Goal: Information Seeking & Learning: Find specific fact

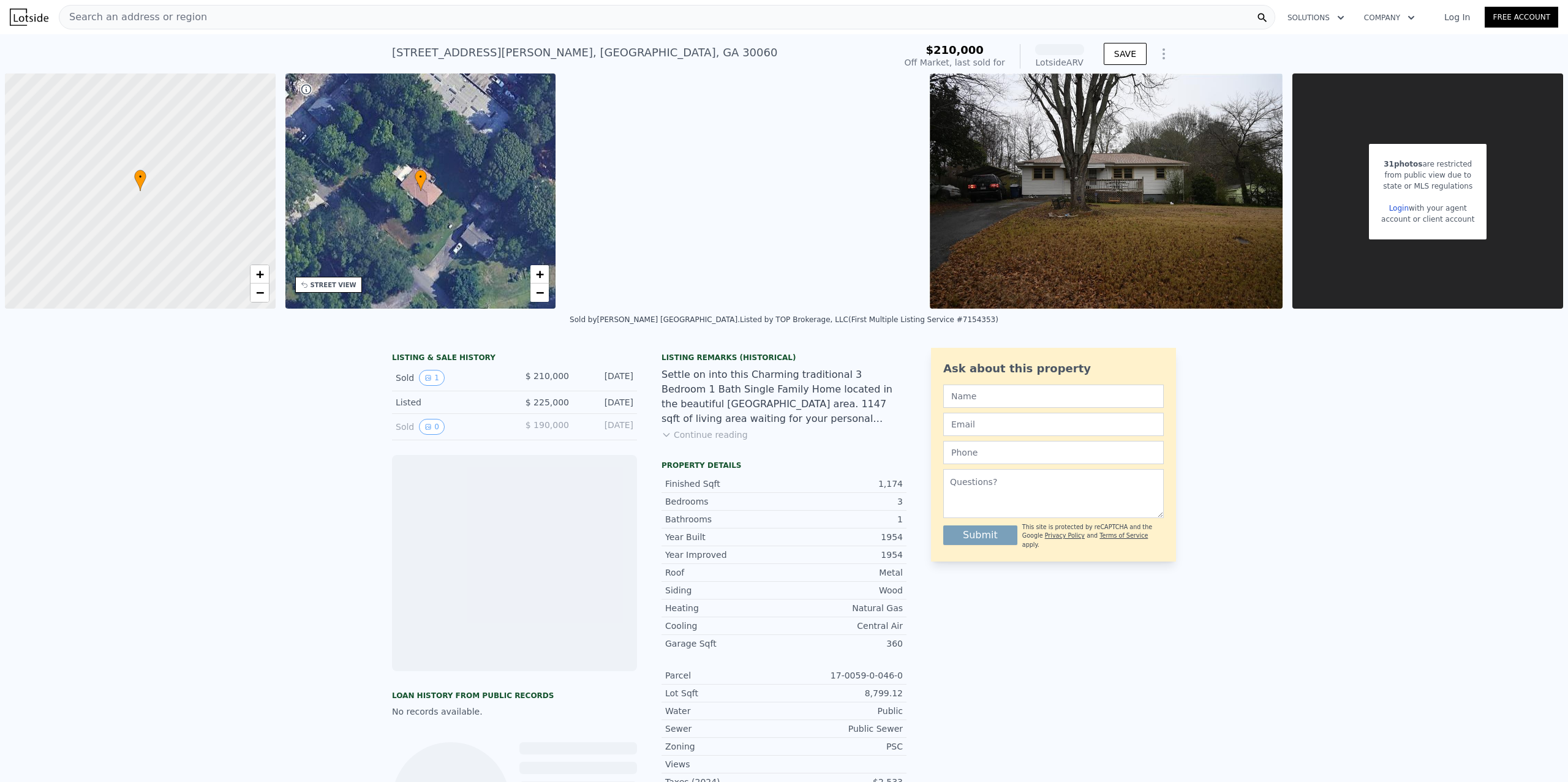
click at [281, 16] on div "Search an address or region" at bounding box center [667, 17] width 1216 height 24
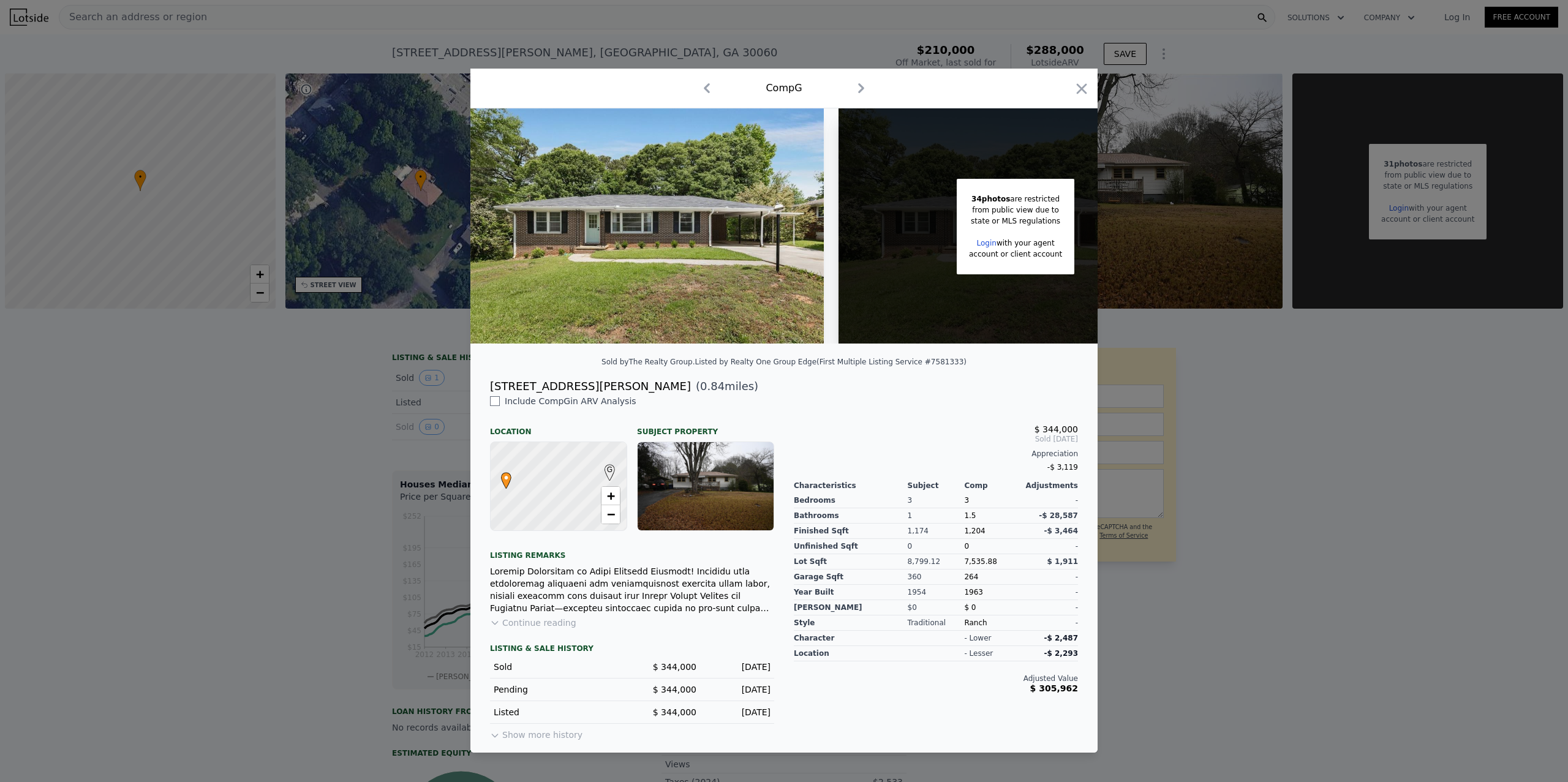
click at [341, 164] on div at bounding box center [784, 391] width 1568 height 782
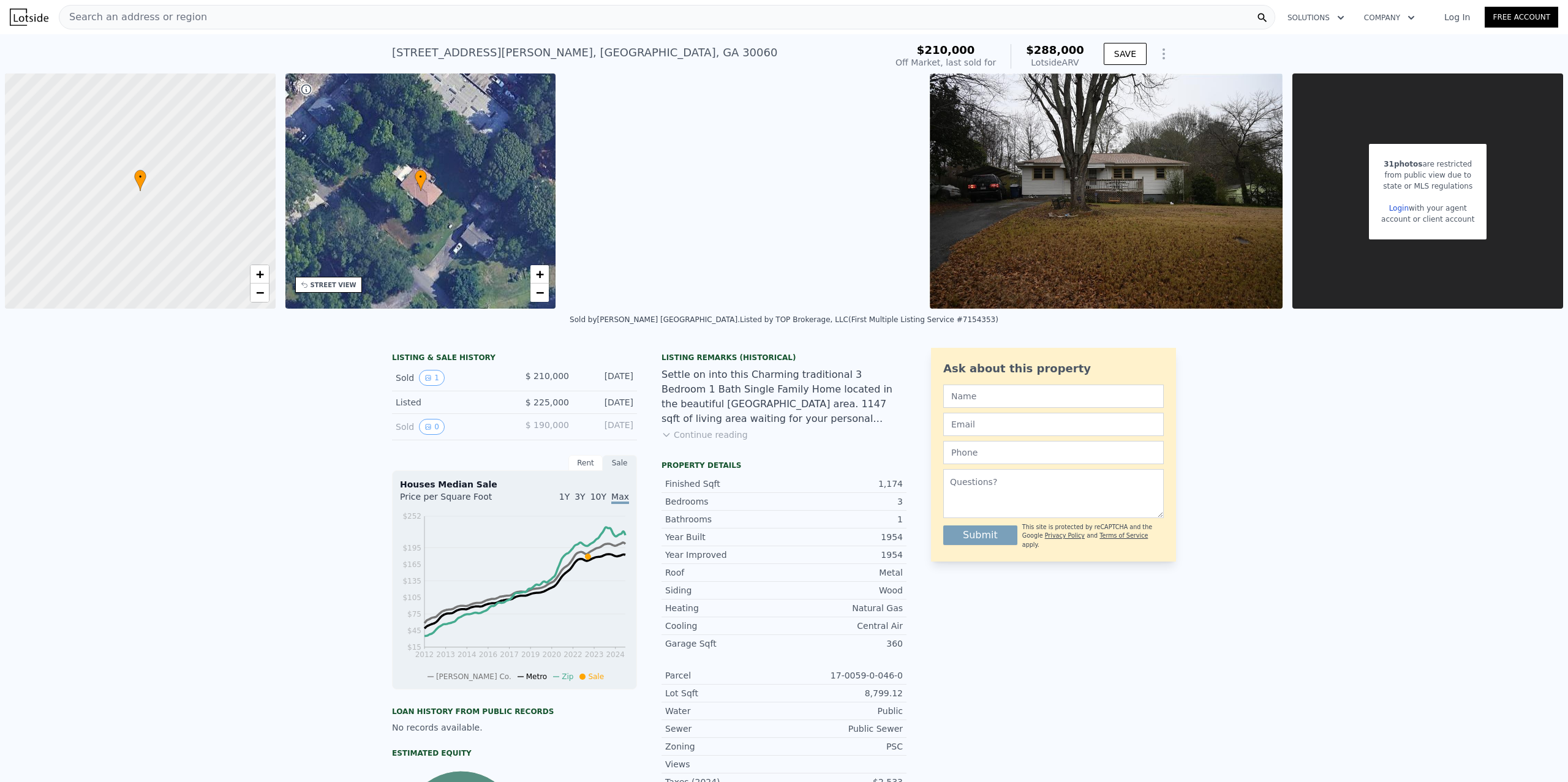
click at [228, 19] on div "Search an address or region" at bounding box center [667, 17] width 1216 height 24
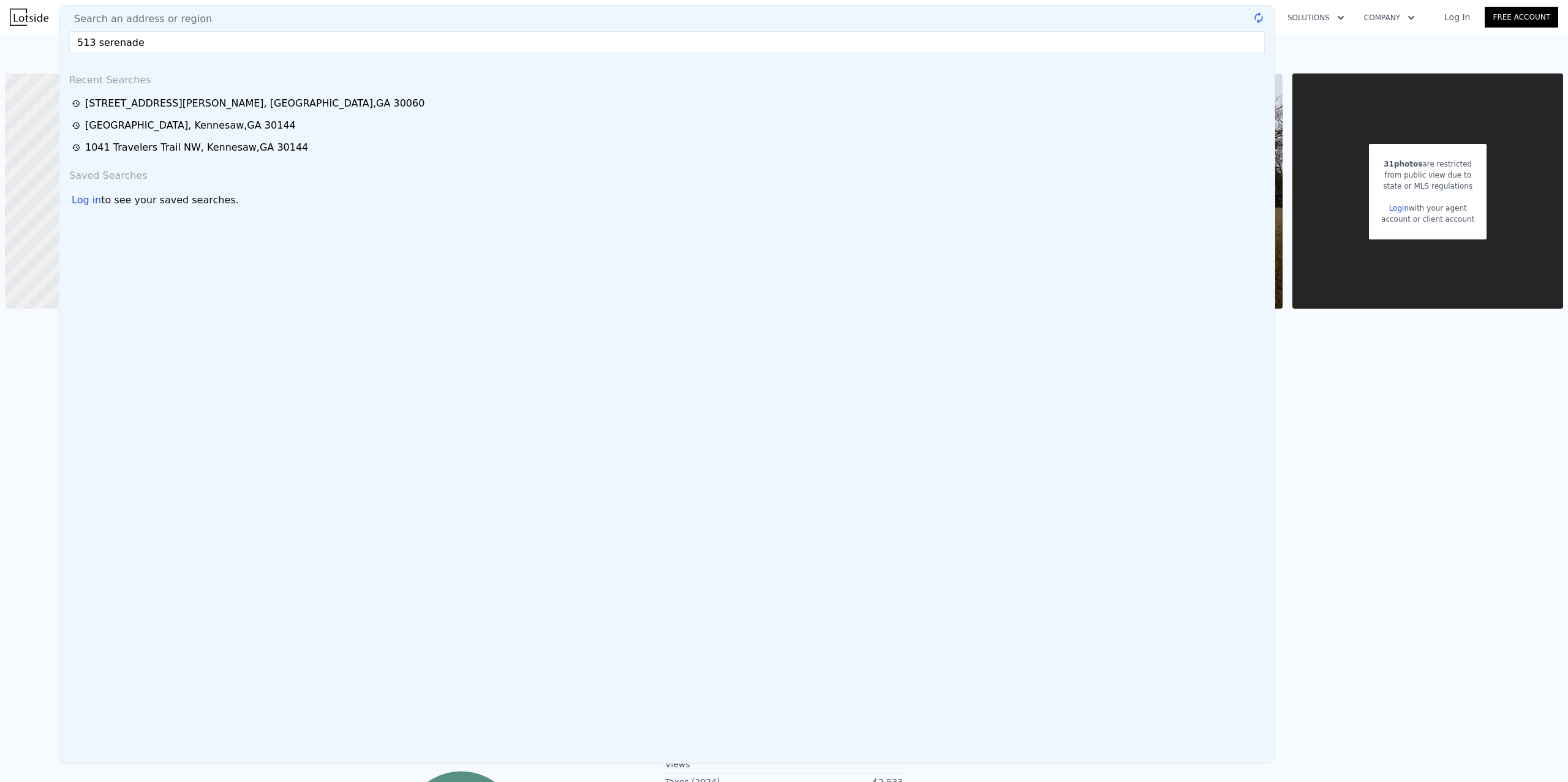
click at [148, 37] on input "513 serenade" at bounding box center [667, 42] width 1196 height 22
paste input "terrace"
type input "513 serenade terrace"
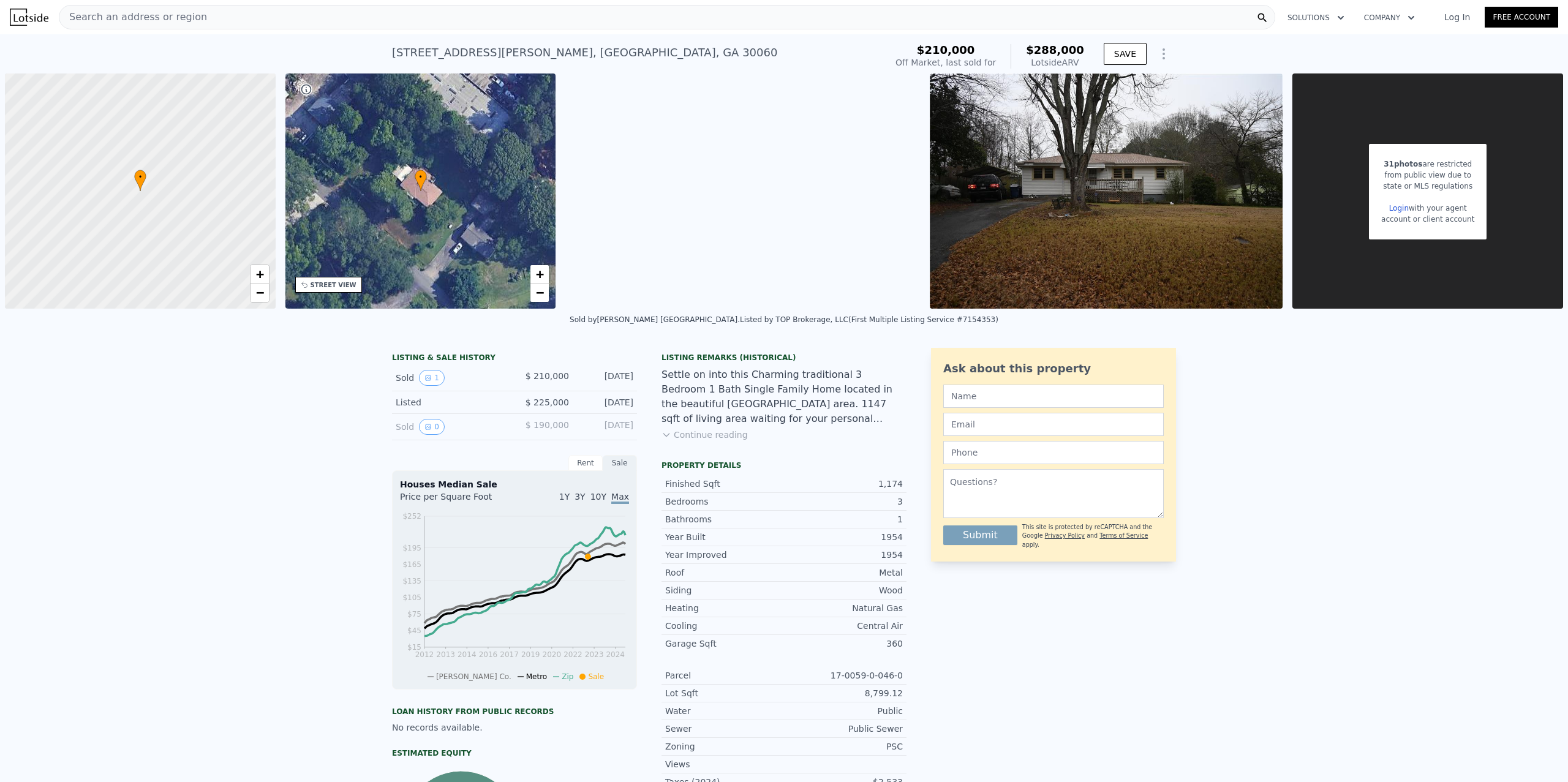
click at [24, 23] on img at bounding box center [30, 17] width 39 height 17
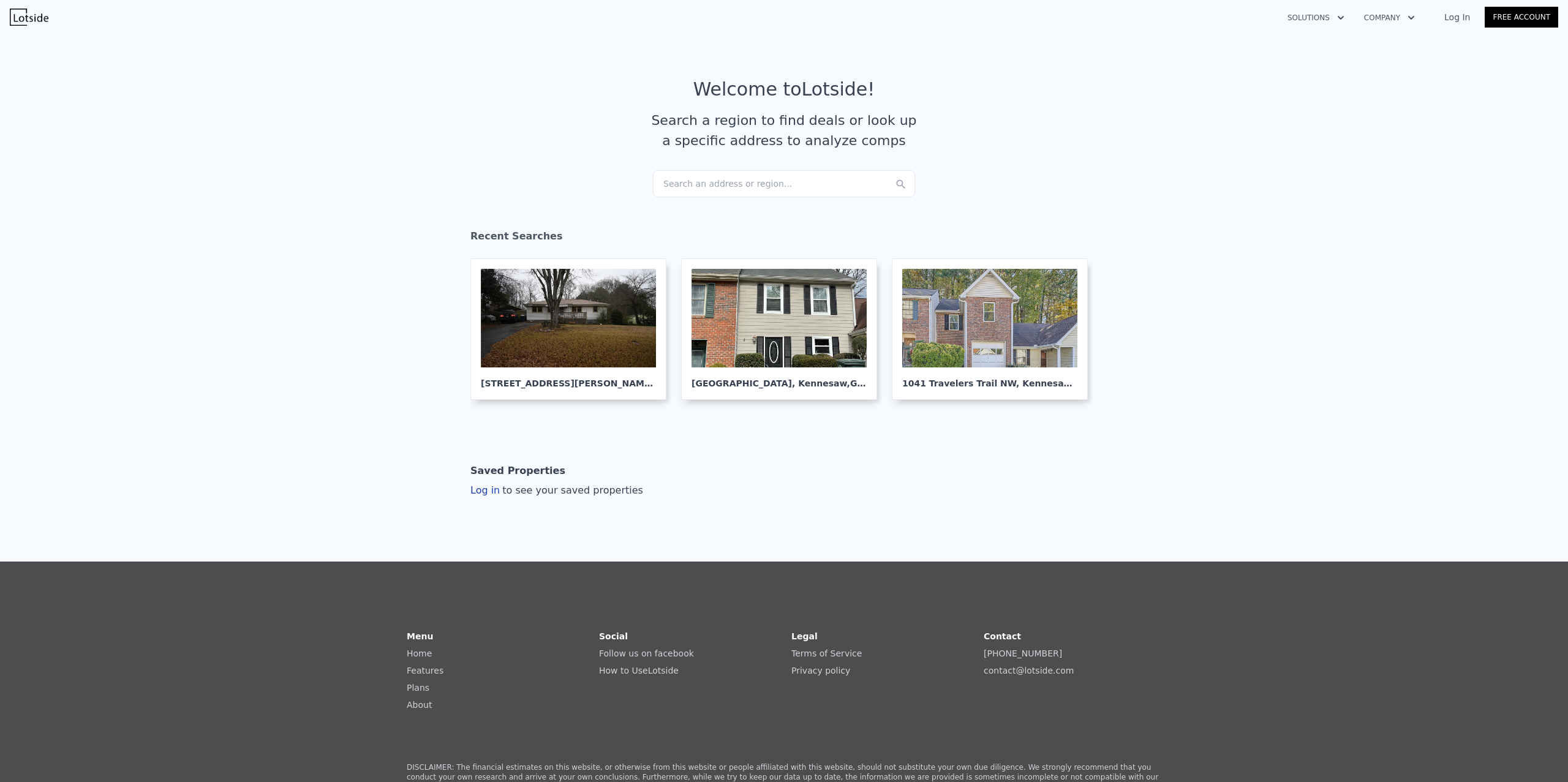
click at [689, 171] on div "Search an address or region..." at bounding box center [784, 184] width 262 height 27
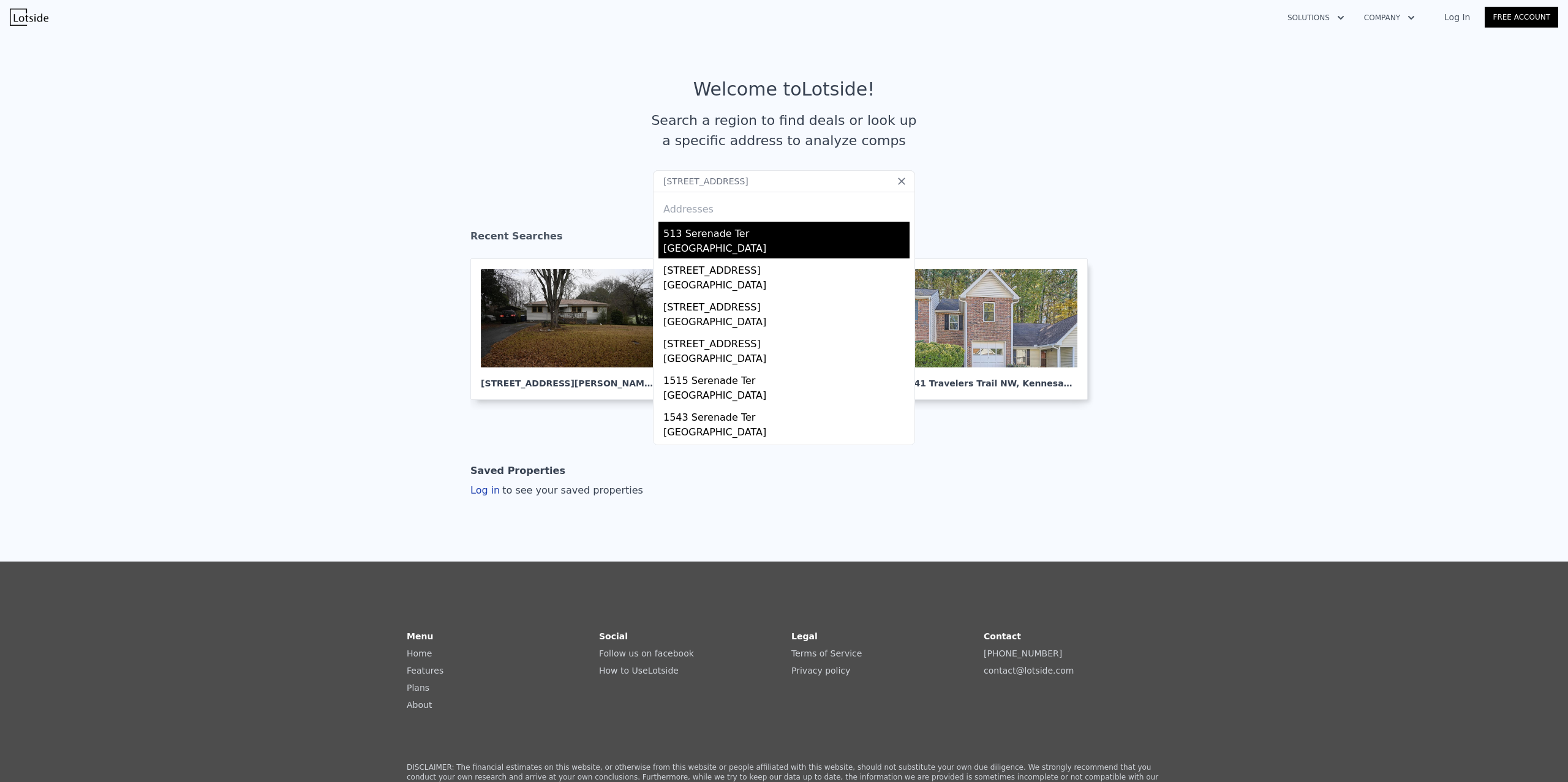
type input "513 serenade terrace"
click at [812, 247] on div "Highlands County, FL 33852" at bounding box center [786, 250] width 246 height 17
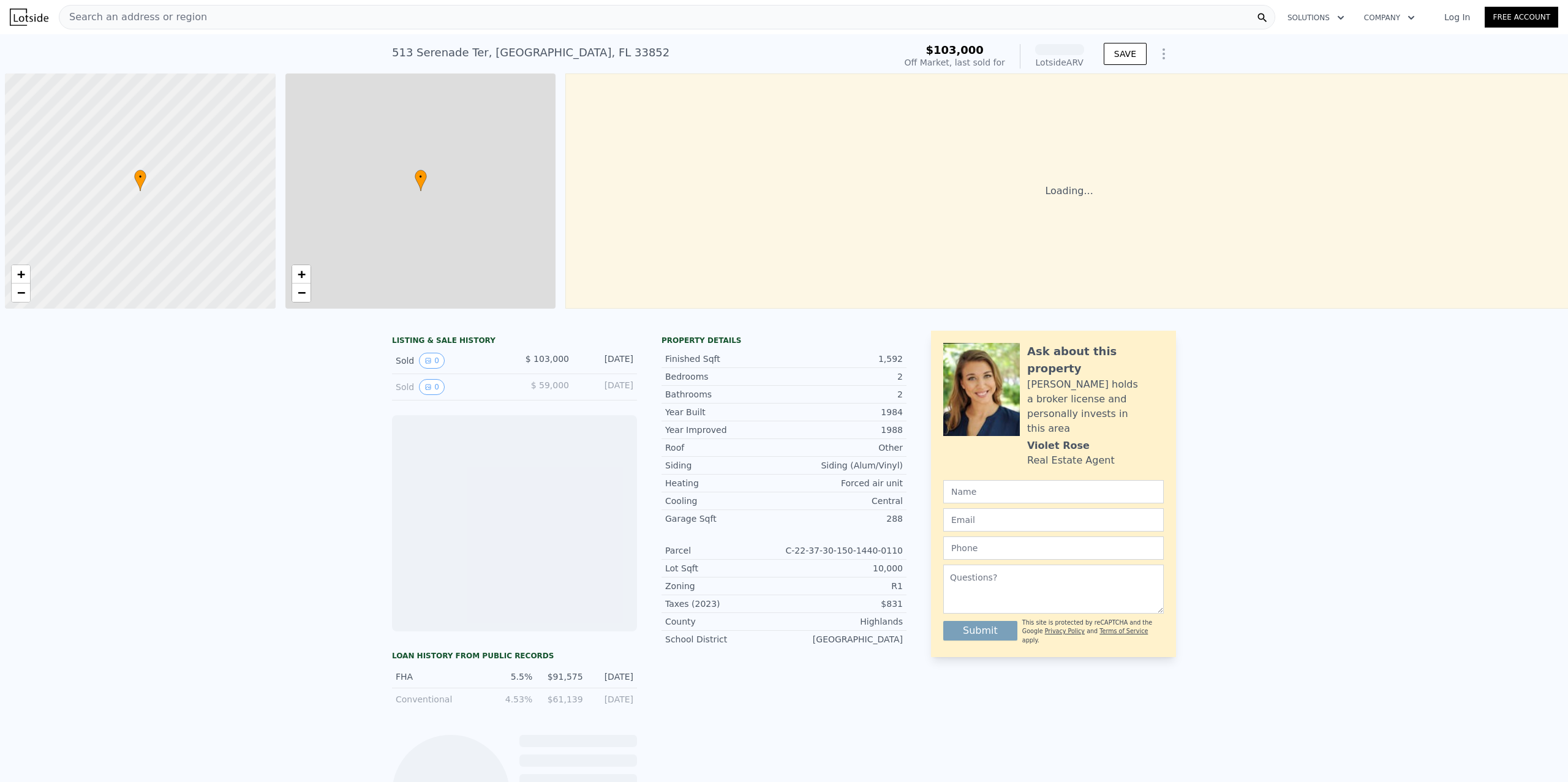
scroll to position [0, 5]
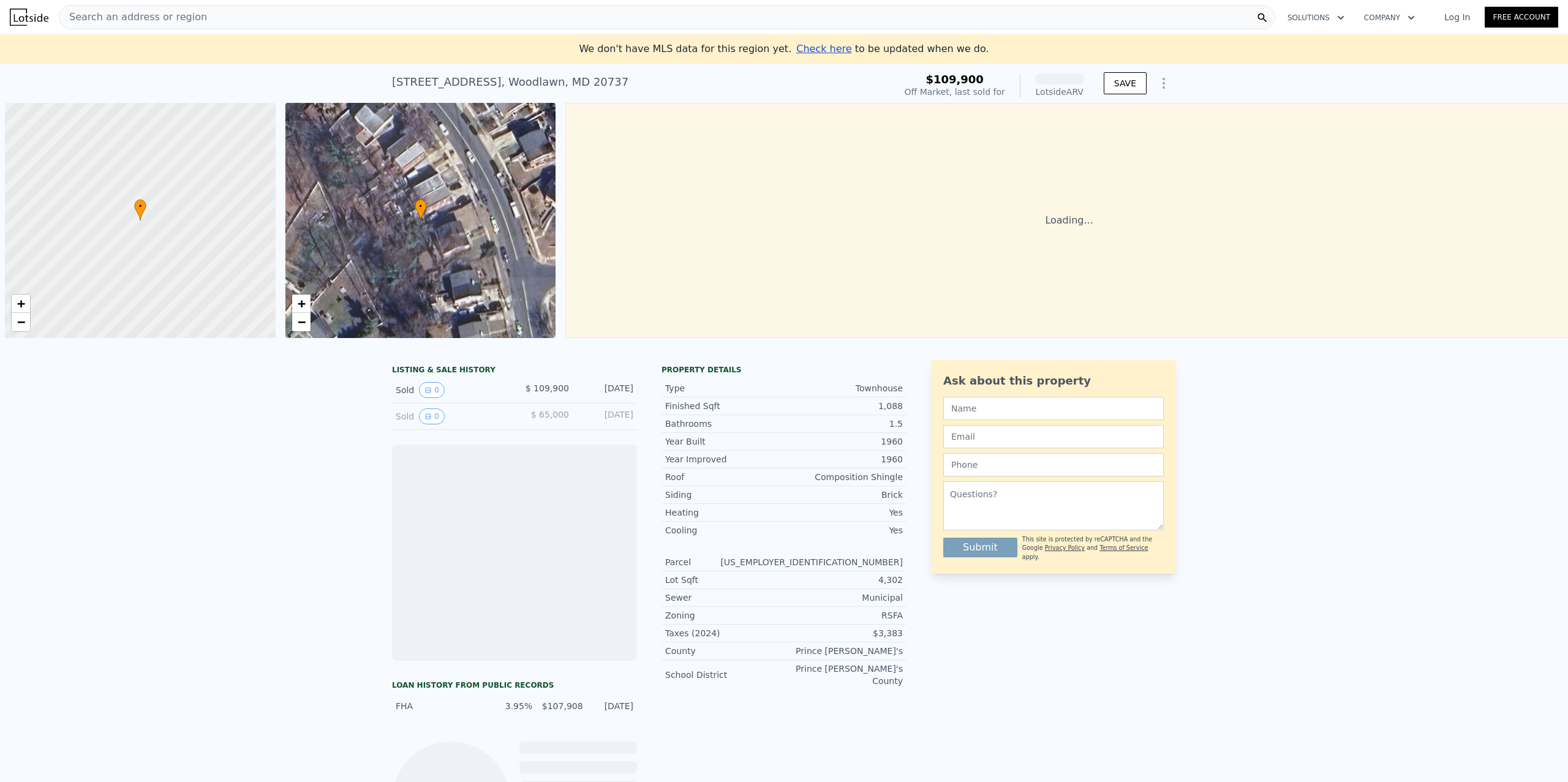
scroll to position [0, 5]
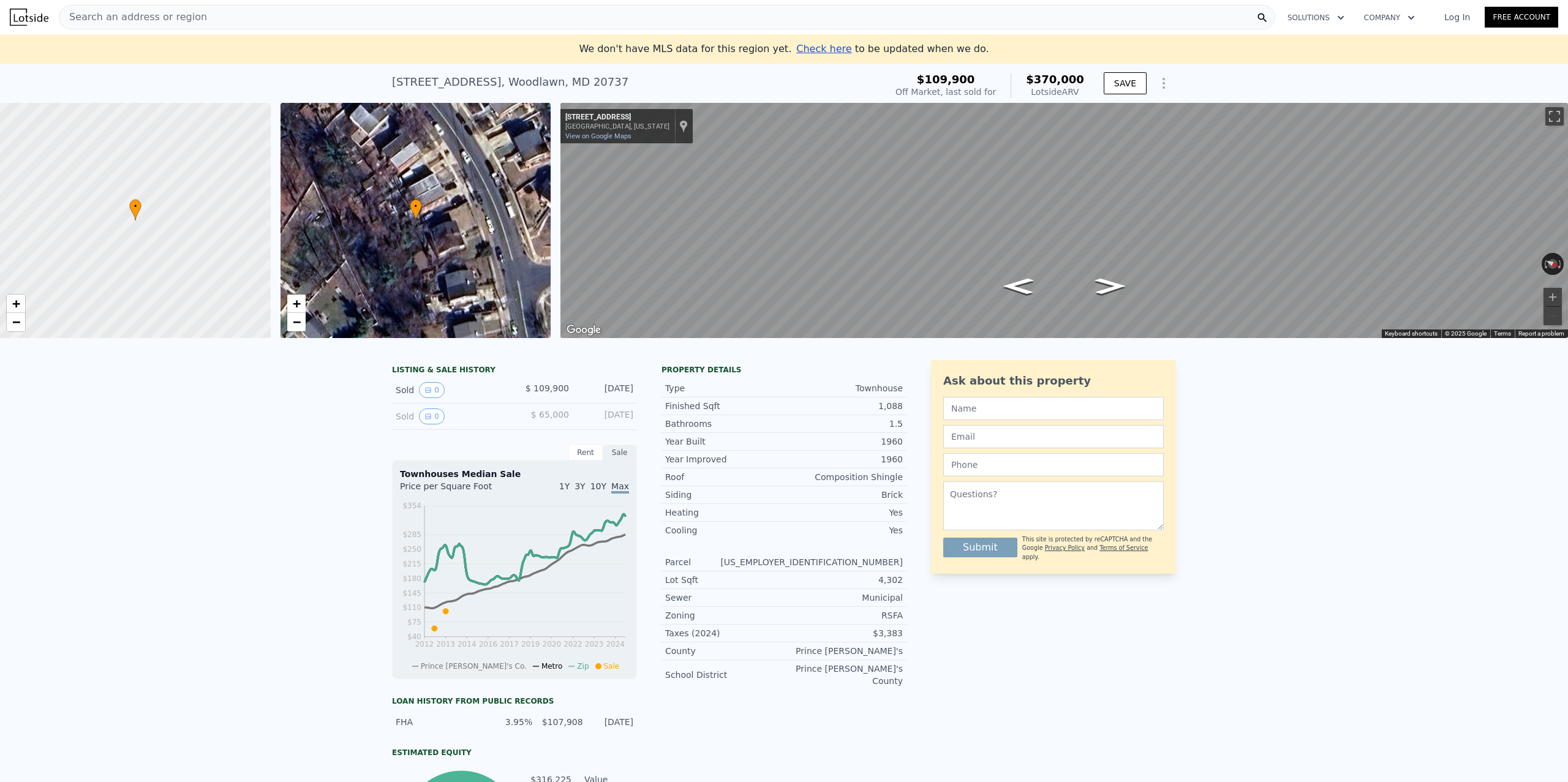
click at [1462, 19] on link "Log In" at bounding box center [1457, 17] width 55 height 13
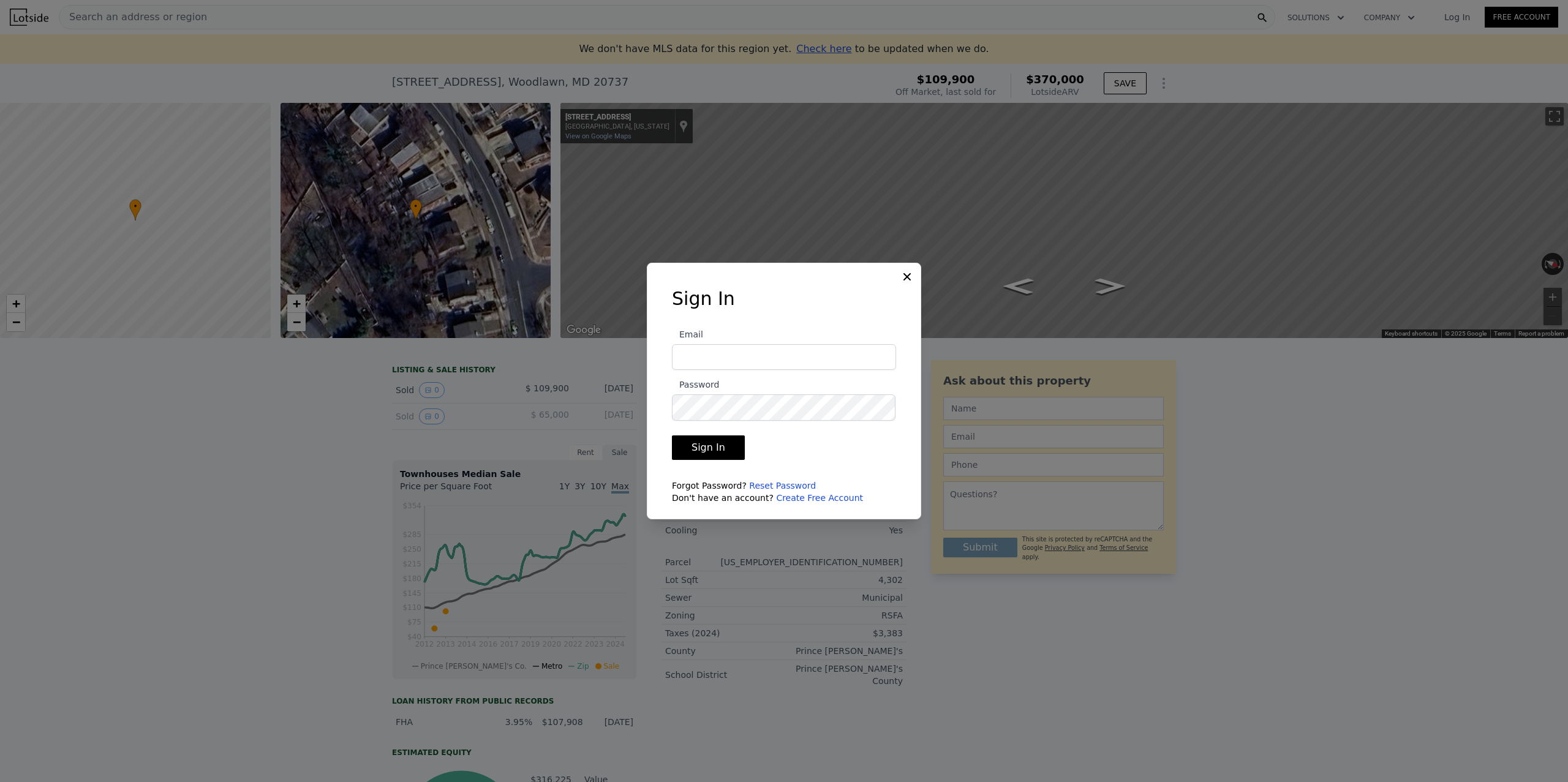
click at [903, 283] on div "Sign In Email Password Sign In Forgot Password? Reset Password Don't have an ac…" at bounding box center [784, 391] width 274 height 256
click at [903, 278] on icon at bounding box center [907, 277] width 13 height 13
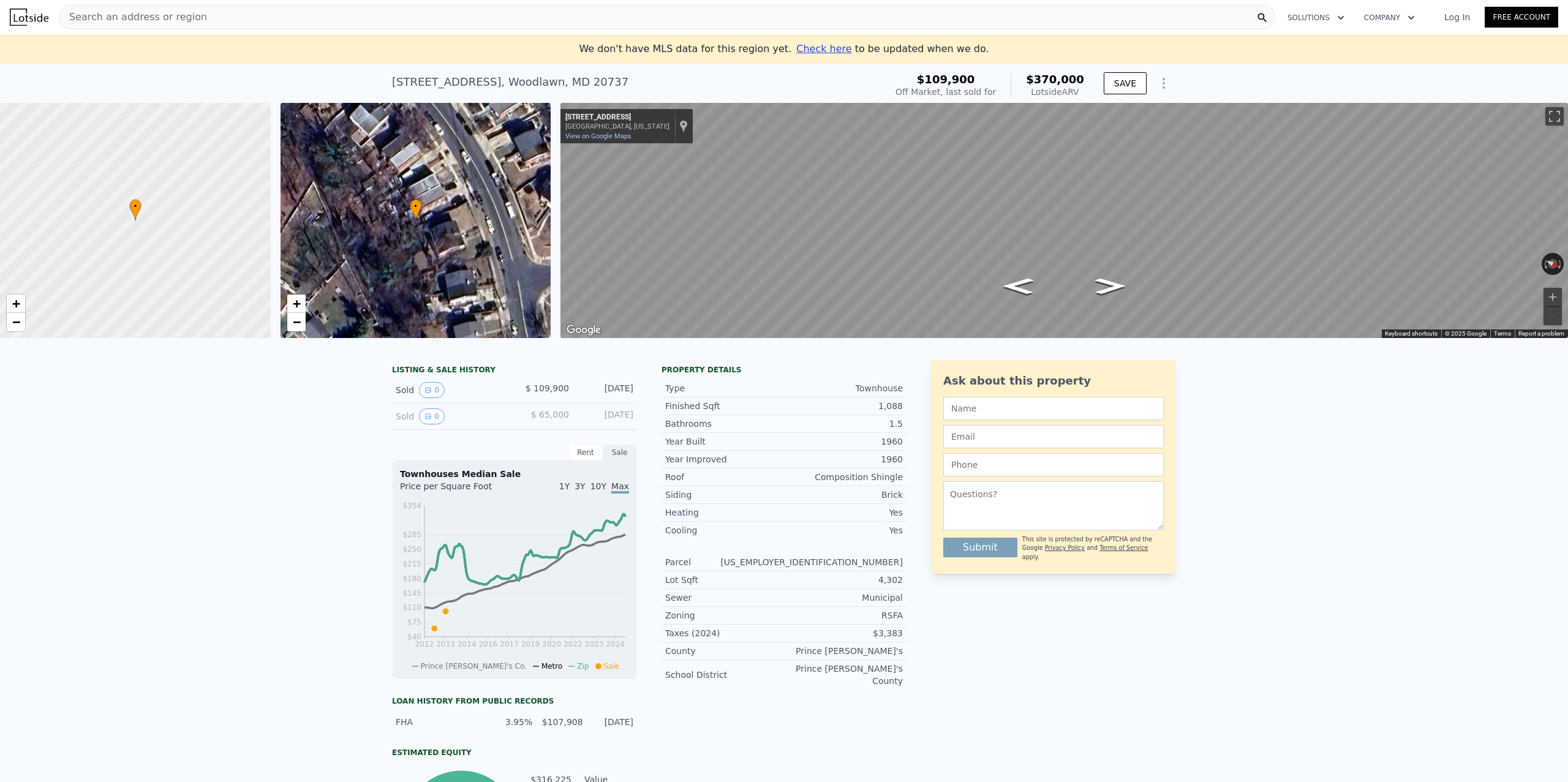
click at [1453, 17] on link "Log In" at bounding box center [1457, 17] width 55 height 13
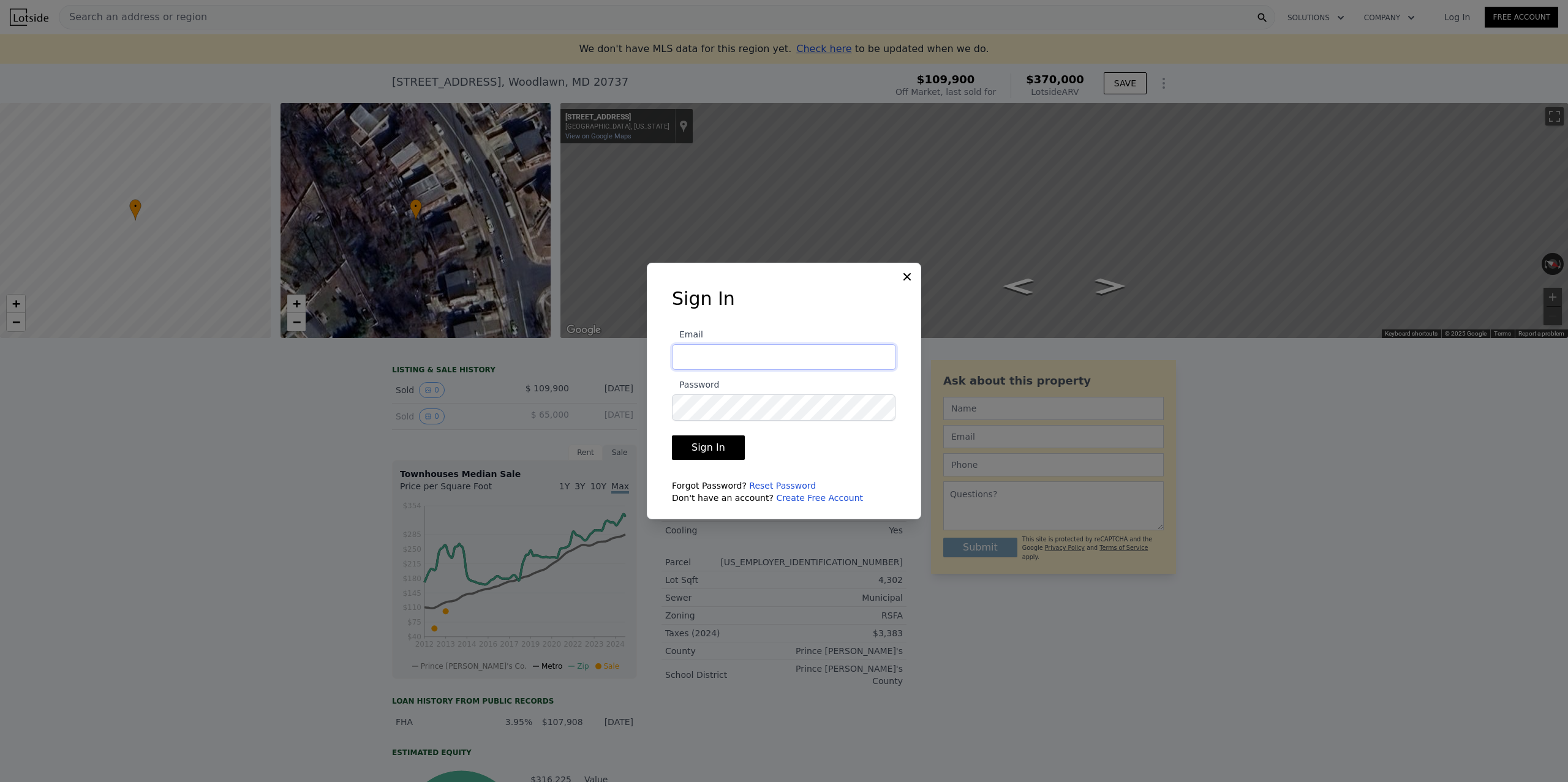
paste input "[EMAIL_ADDRESS][DOMAIN_NAME]"
type input "[EMAIL_ADDRESS][DOMAIN_NAME]"
click at [687, 460] on button "Sign In" at bounding box center [709, 447] width 73 height 24
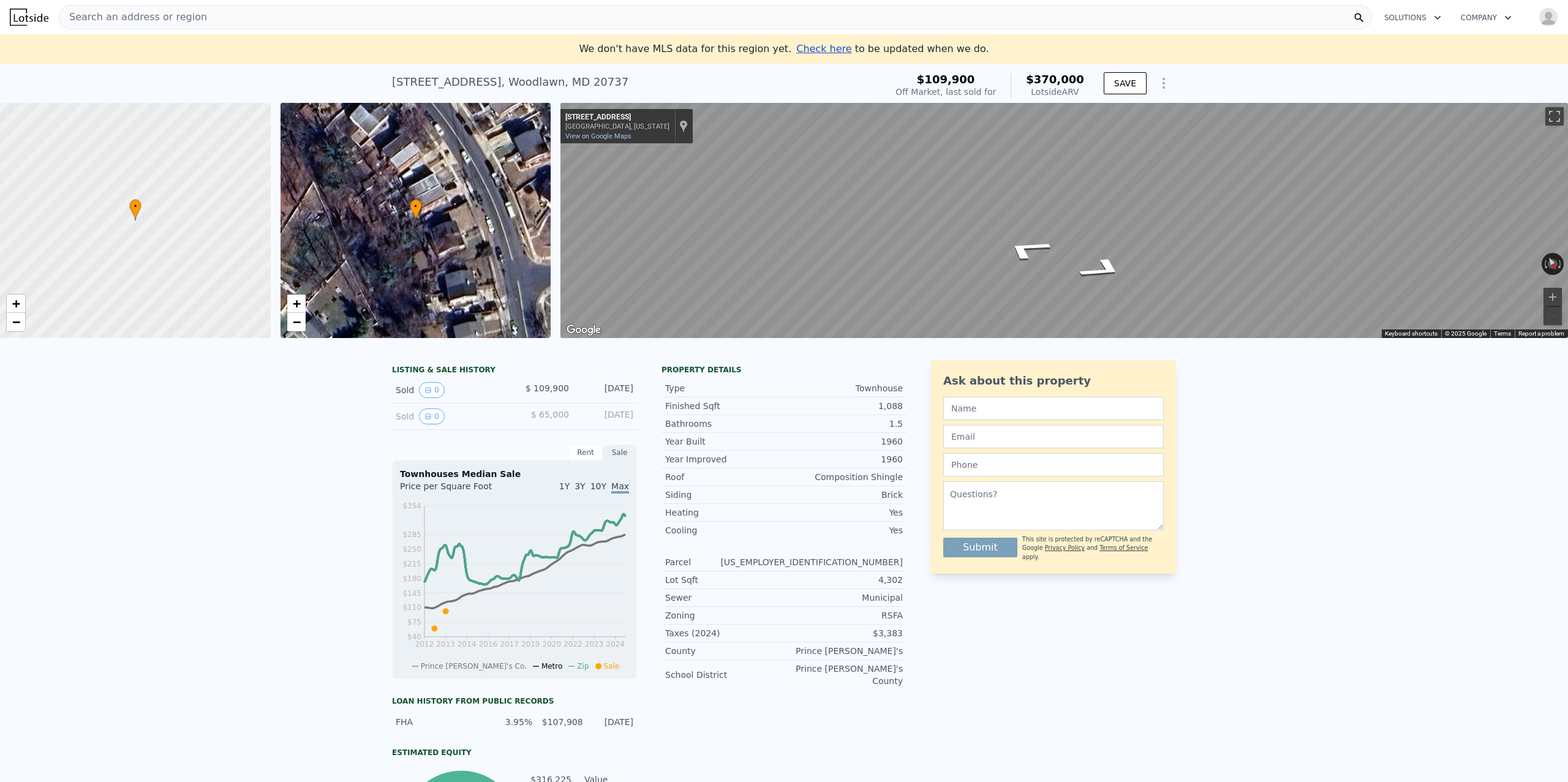
click at [209, 25] on div "Search an address or region" at bounding box center [715, 17] width 1313 height 24
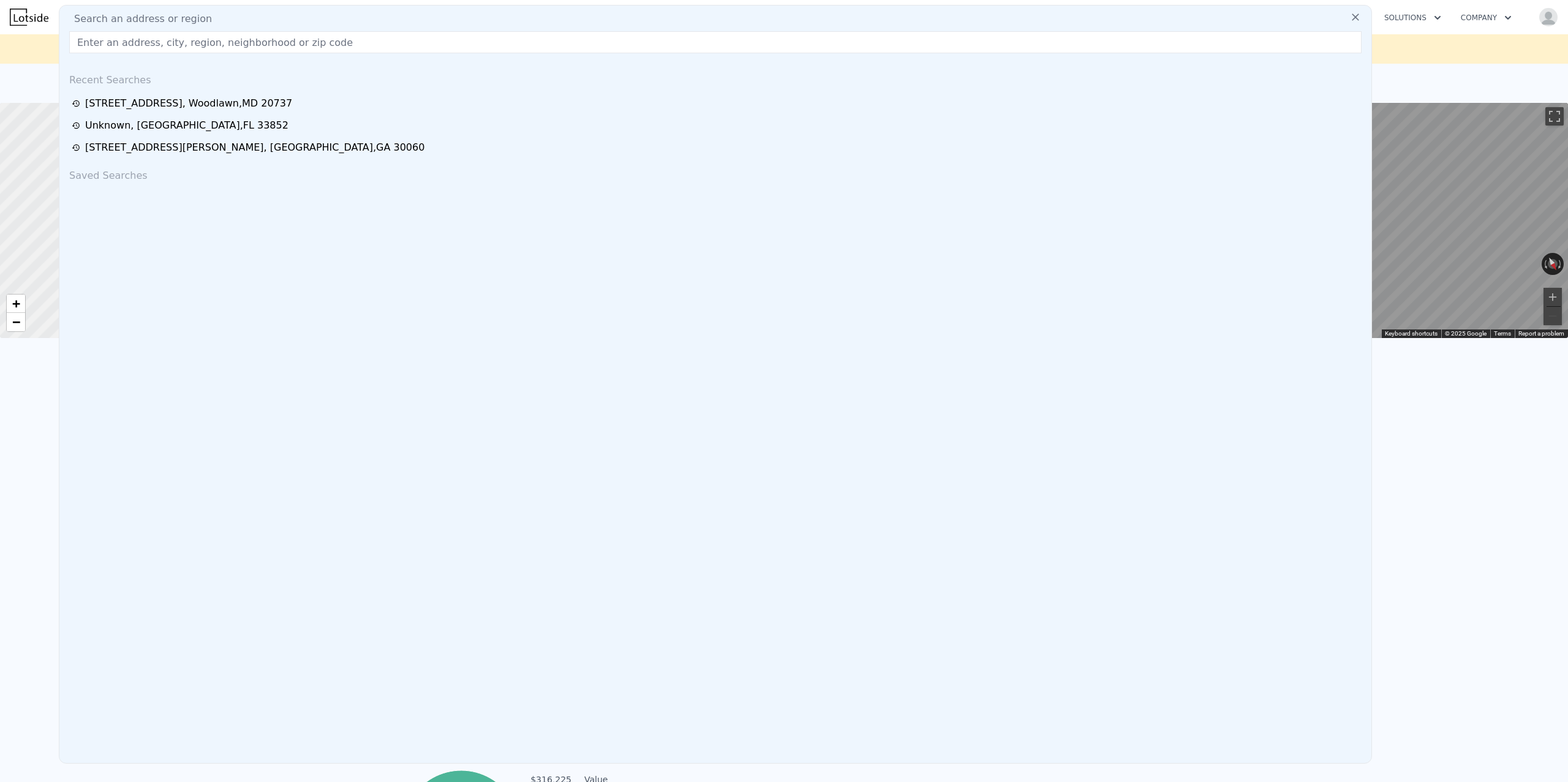
type input "chc22312"
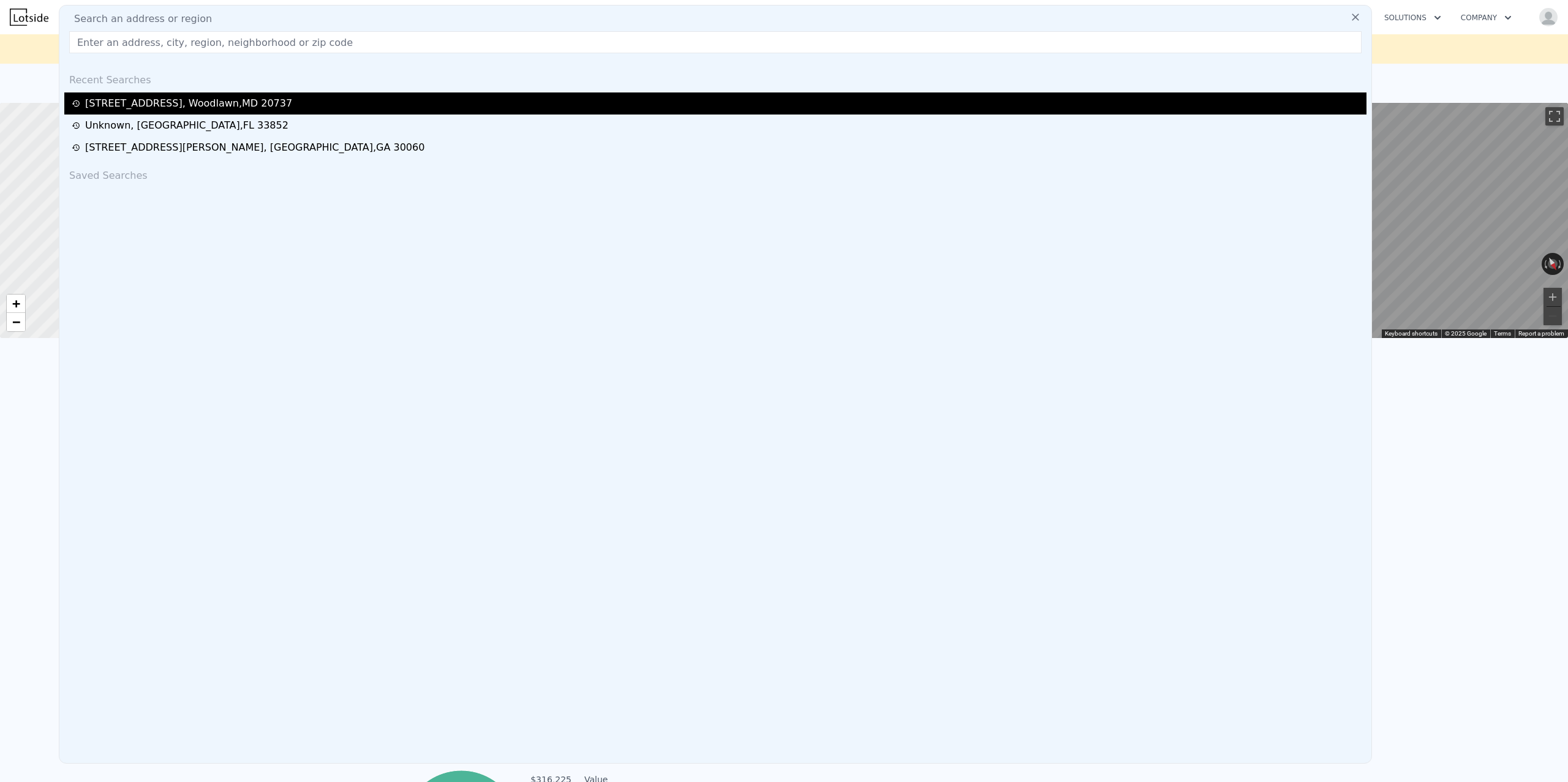
click at [164, 108] on div "[STREET_ADDRESS][PERSON_NAME]" at bounding box center [188, 103] width 207 height 14
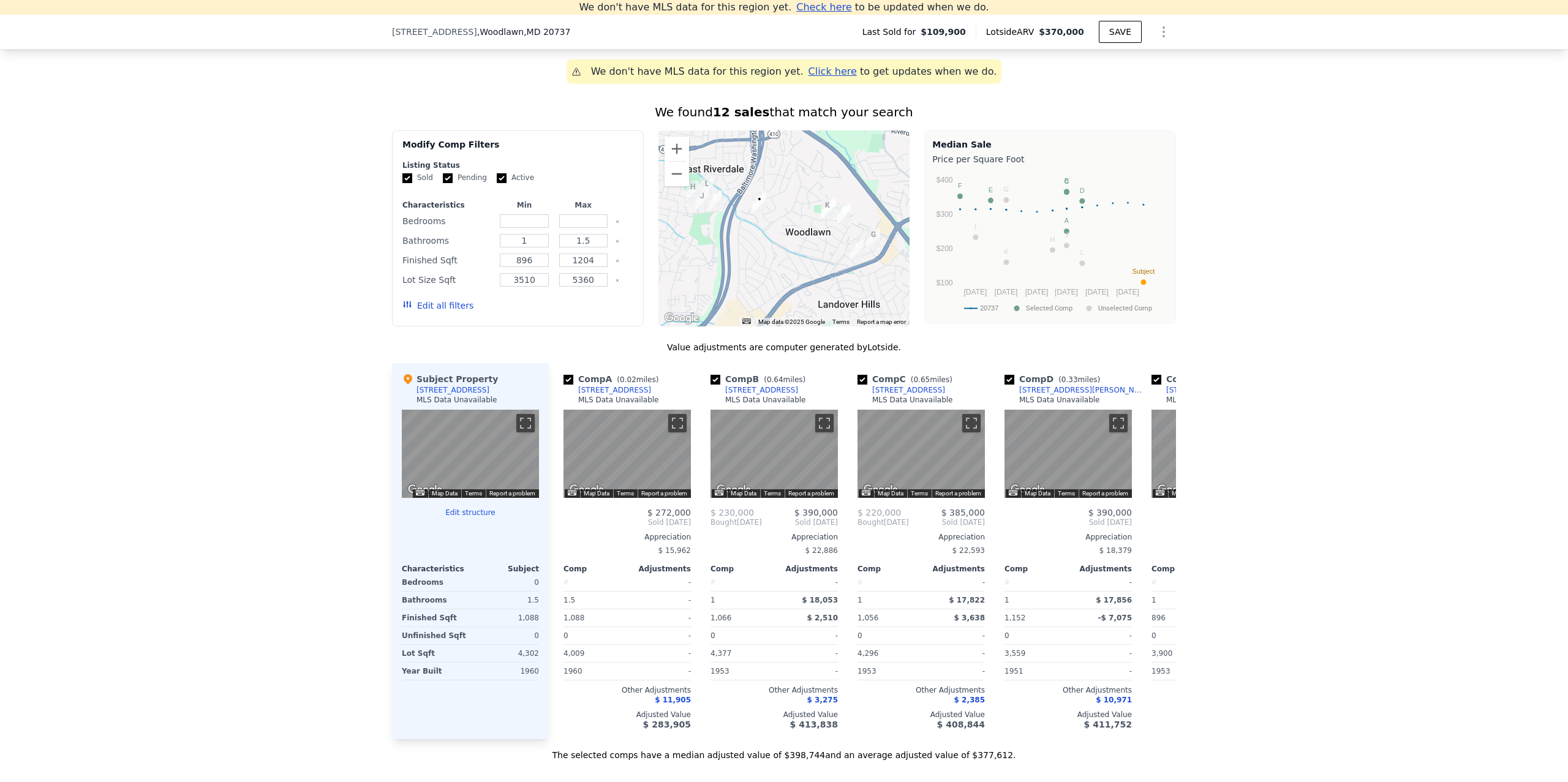
scroll to position [968, 0]
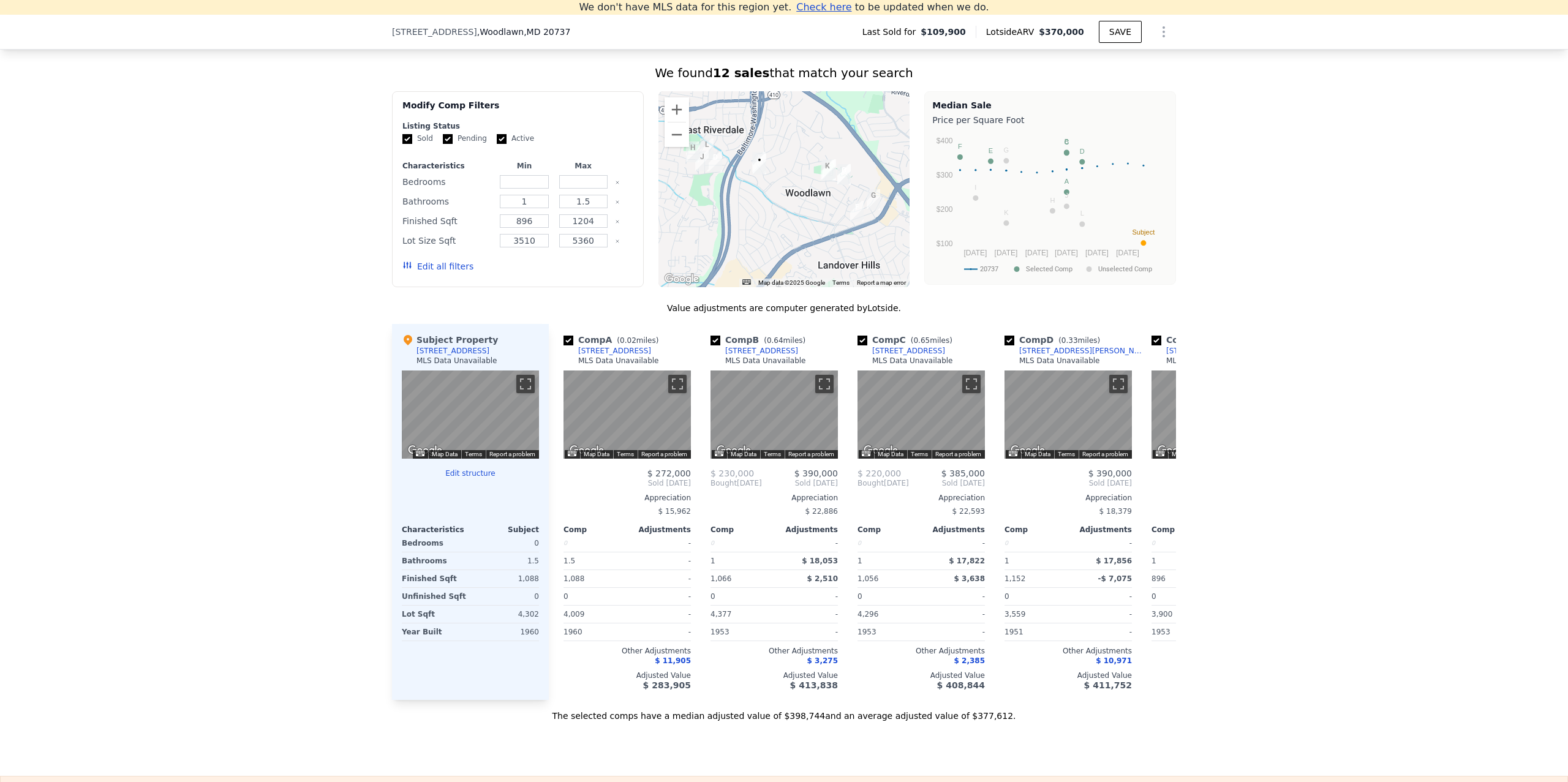
click at [441, 263] on button "Edit all filters" at bounding box center [438, 267] width 71 height 13
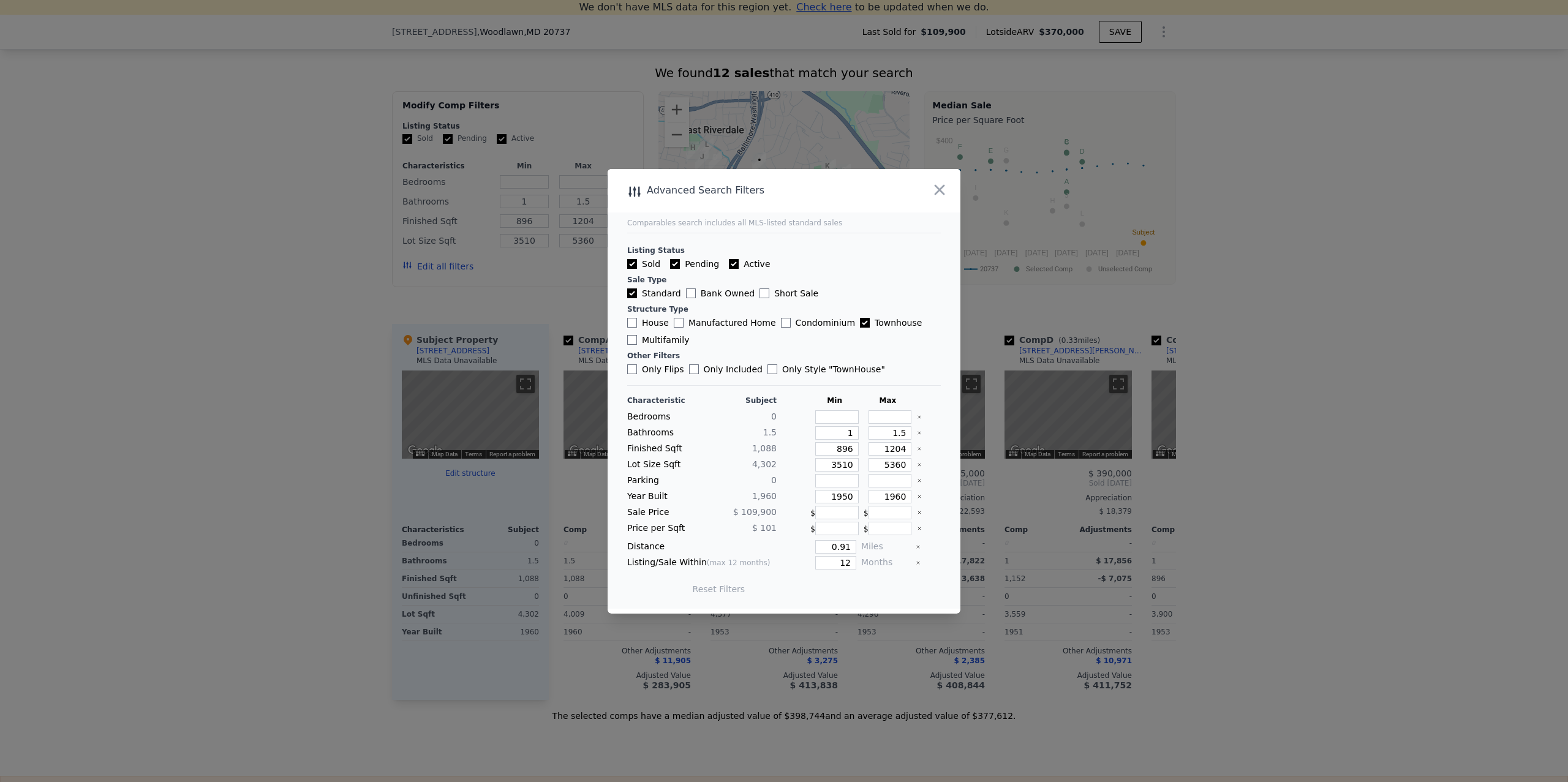
click at [633, 322] on input "House" at bounding box center [633, 323] width 10 height 10
click at [633, 323] on input "House" at bounding box center [633, 323] width 10 height 10
checkbox input "false"
click at [919, 433] on icon "Clear" at bounding box center [919, 434] width 5 height 5
click at [919, 448] on icon "Clear" at bounding box center [919, 449] width 5 height 5
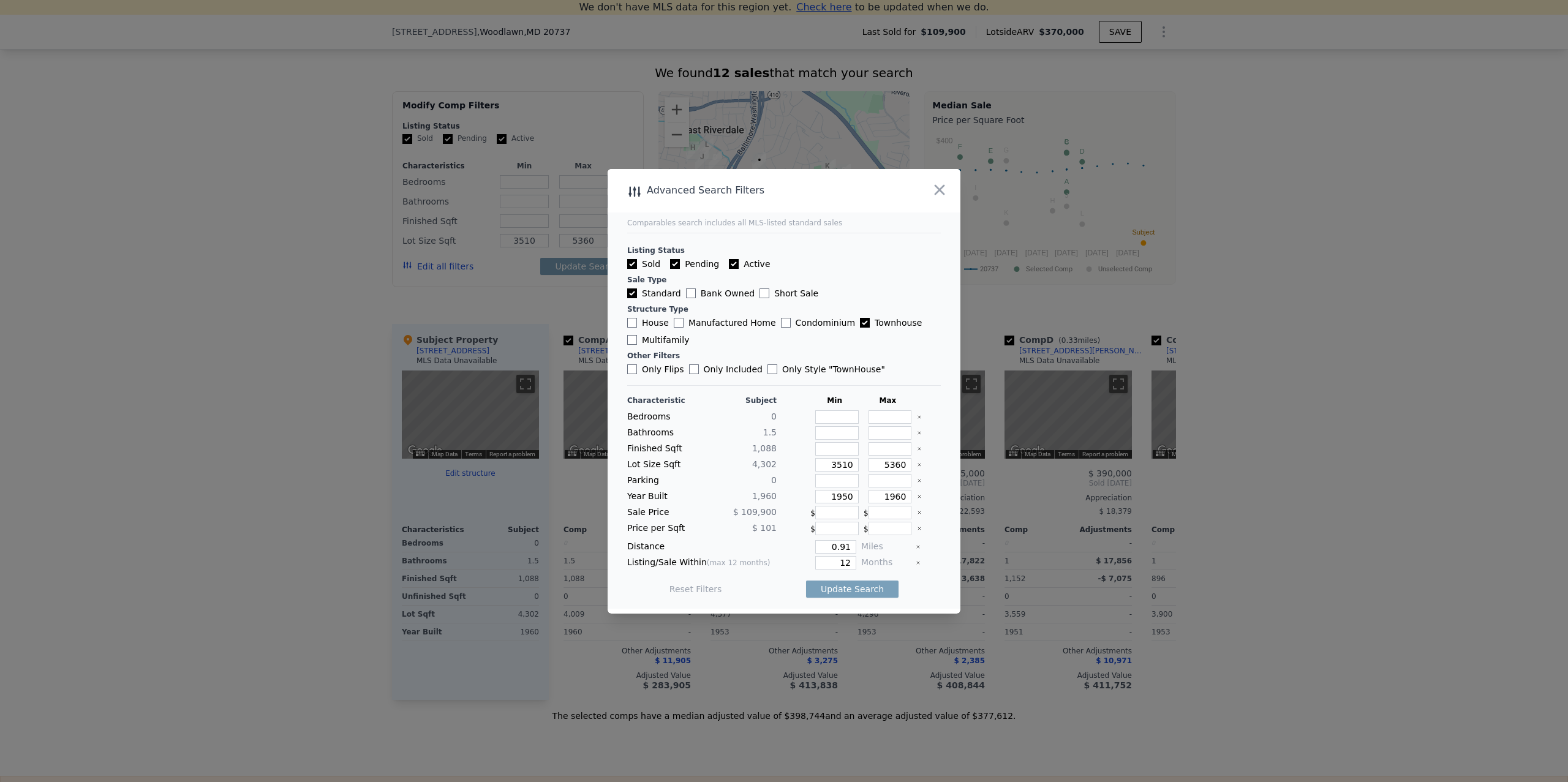
click at [919, 464] on icon "Clear" at bounding box center [919, 465] width 3 height 3
click at [920, 494] on icon "Clear" at bounding box center [919, 497] width 5 height 5
click at [833, 549] on input "0.91" at bounding box center [836, 547] width 41 height 13
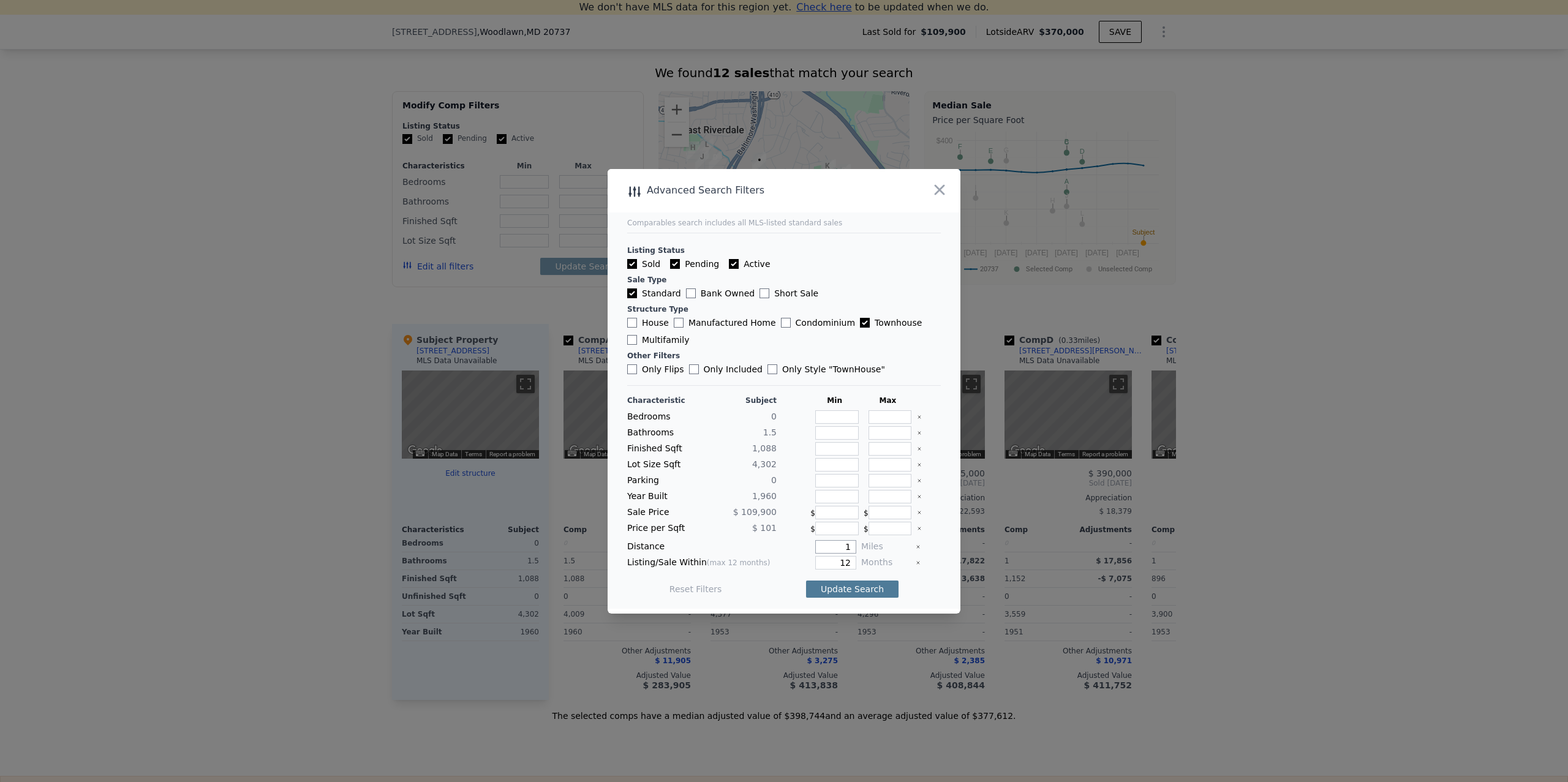
type input "1"
click at [852, 587] on button "Update Search" at bounding box center [853, 589] width 93 height 17
click at [630, 325] on input "House" at bounding box center [633, 323] width 10 height 10
checkbox input "true"
click at [825, 589] on button "Update Search" at bounding box center [853, 589] width 93 height 17
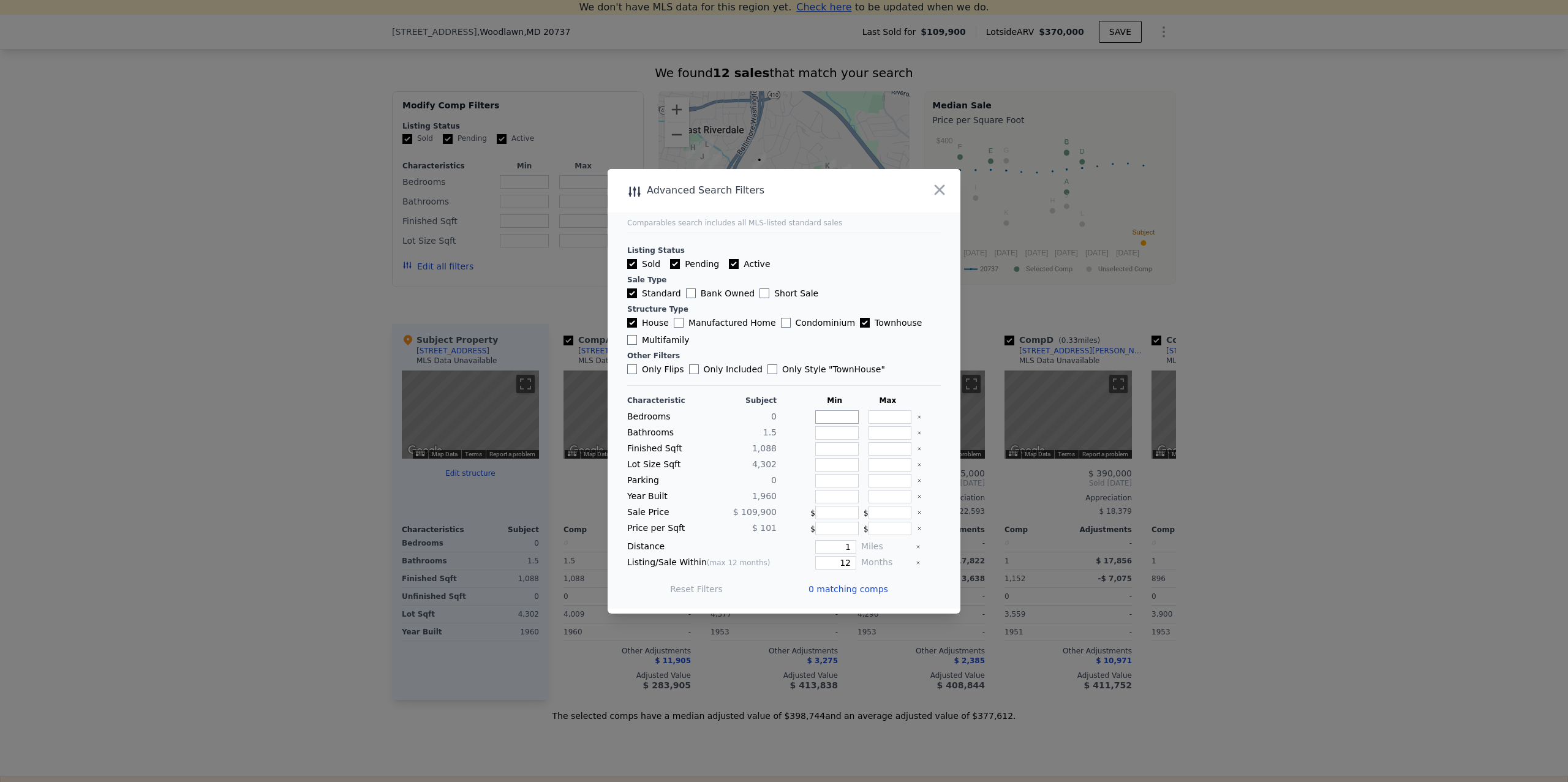
click at [849, 413] on input "number" at bounding box center [838, 418] width 44 height 13
type input "1"
click at [897, 412] on input "number" at bounding box center [891, 418] width 44 height 13
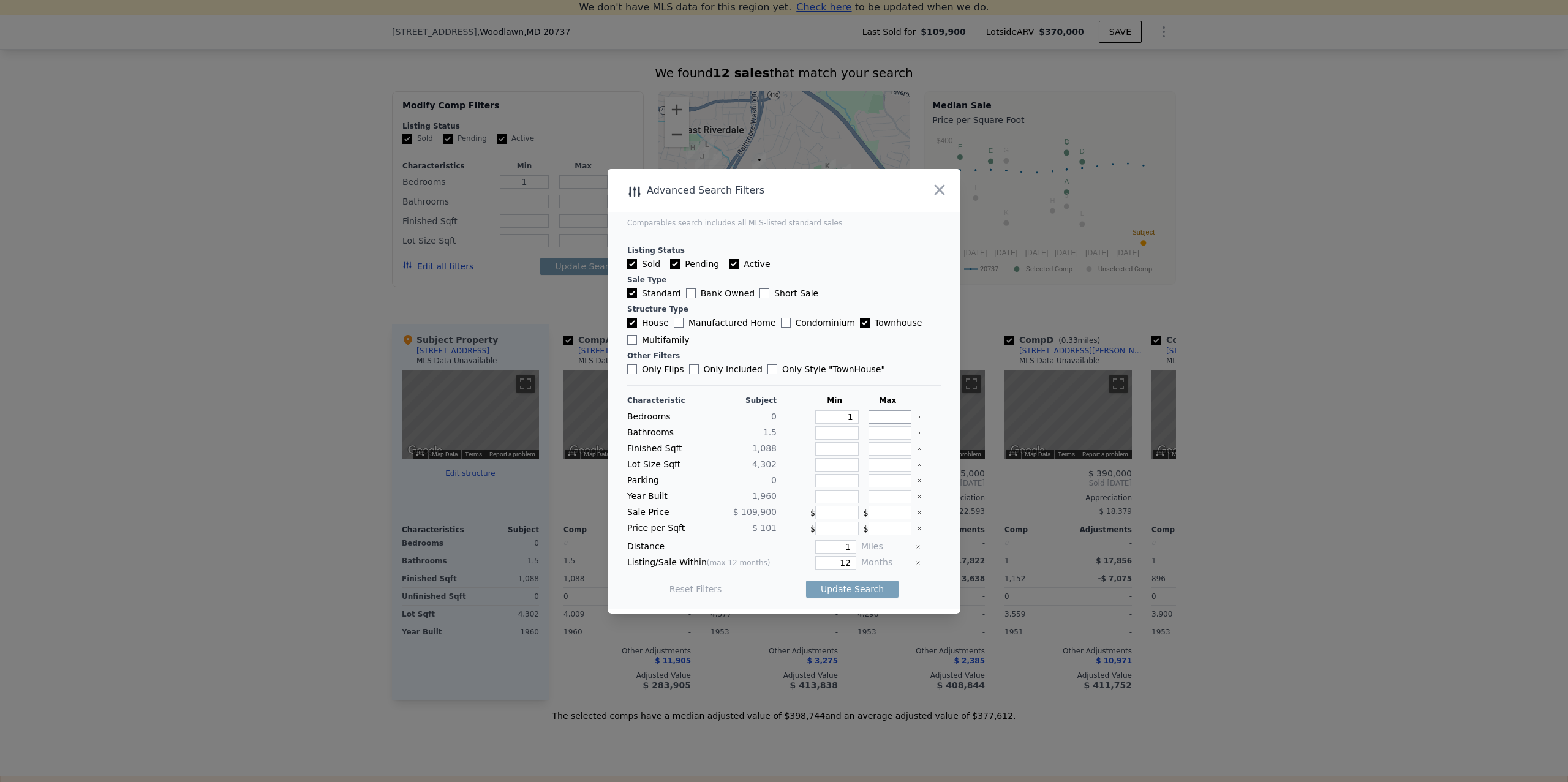
type input "4"
click at [857, 589] on button "Update Search" at bounding box center [853, 589] width 93 height 17
click at [849, 435] on input "number" at bounding box center [838, 433] width 44 height 13
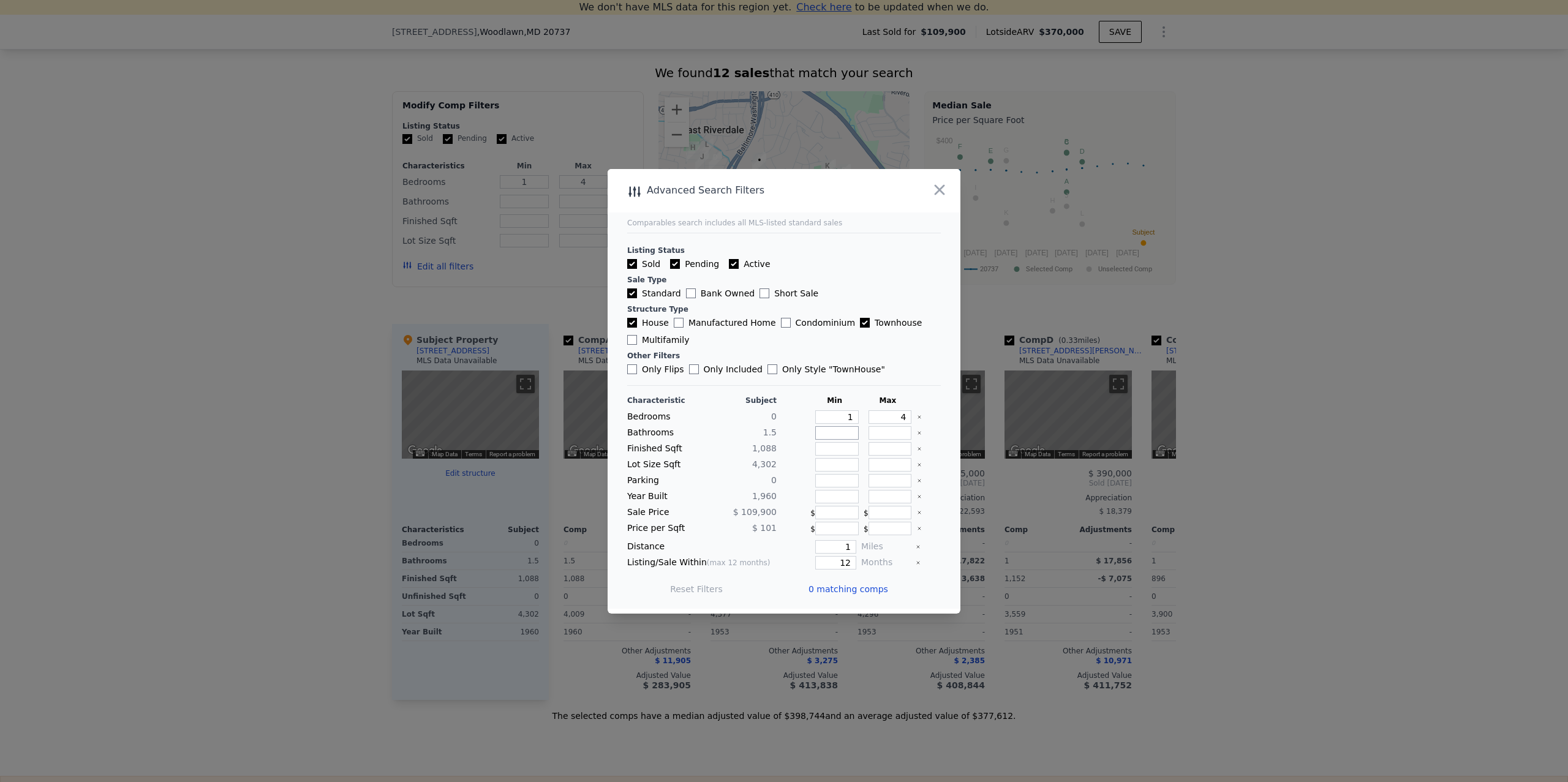
type input "1"
click at [897, 433] on input "number" at bounding box center [891, 433] width 44 height 13
type input "3"
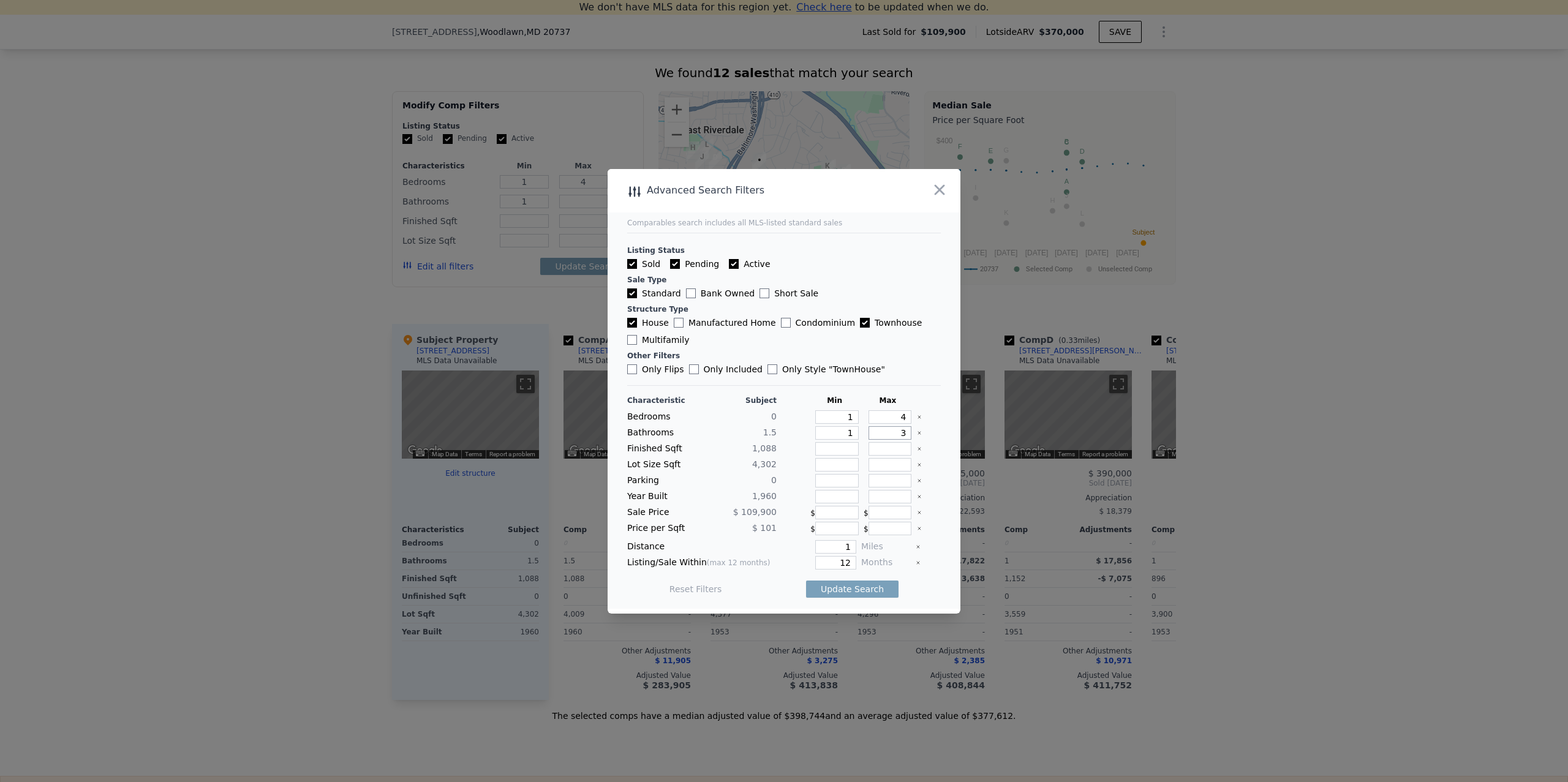
type input "3"
click at [843, 452] on input "number" at bounding box center [838, 449] width 44 height 13
type input "8"
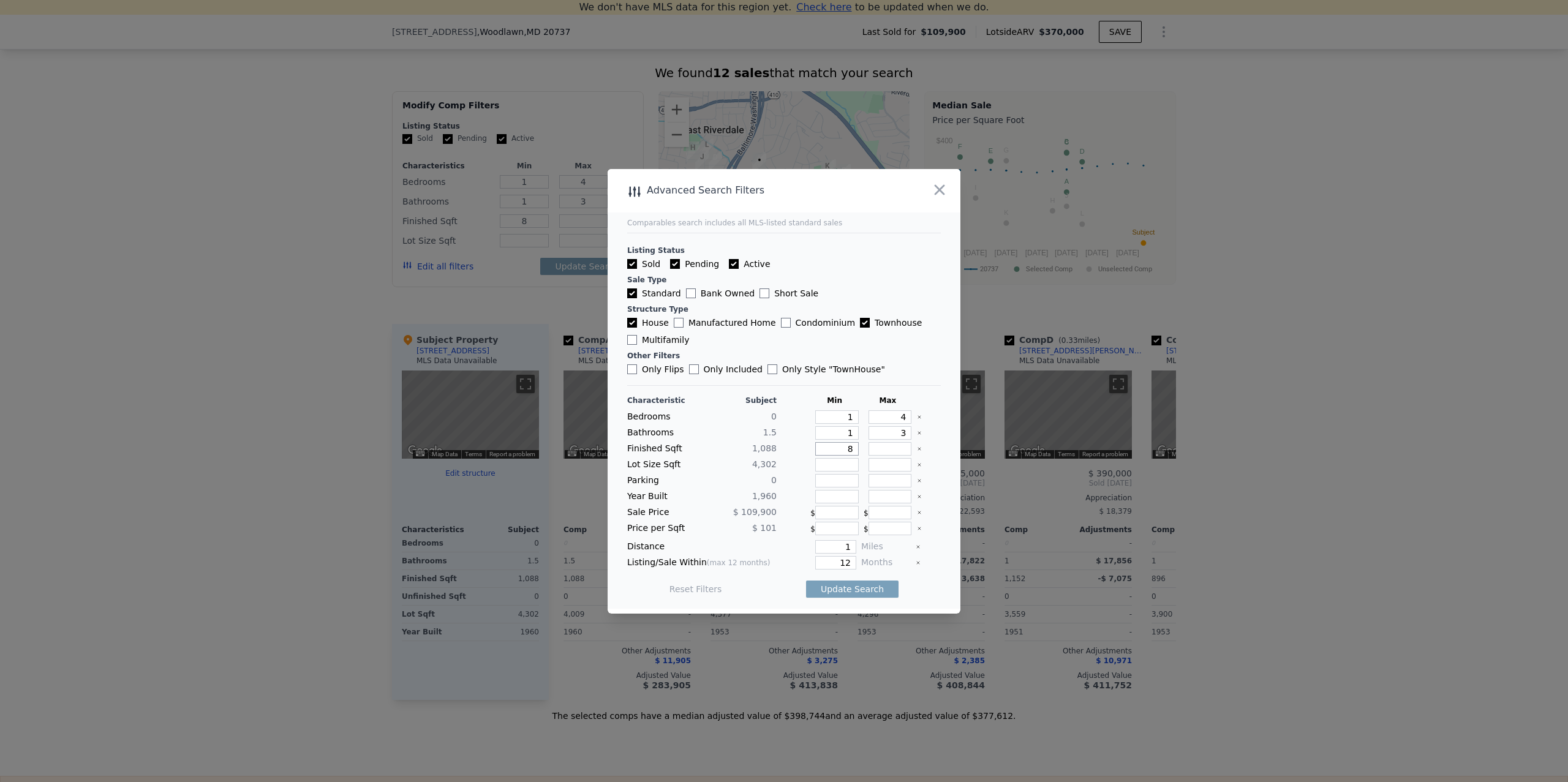
type input "80"
type input "800"
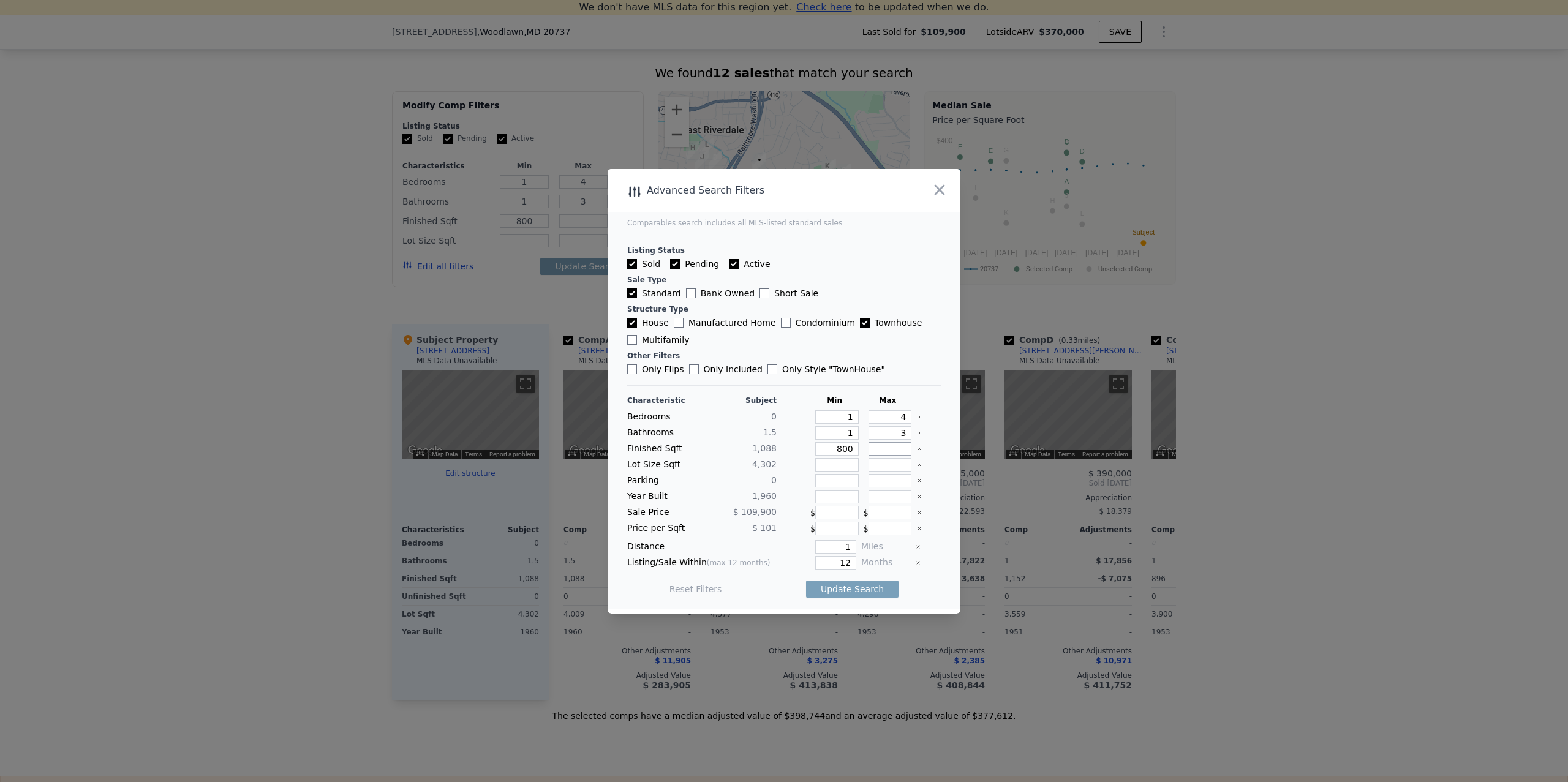
click at [875, 446] on input "number" at bounding box center [891, 449] width 44 height 13
type input "1"
type input "13"
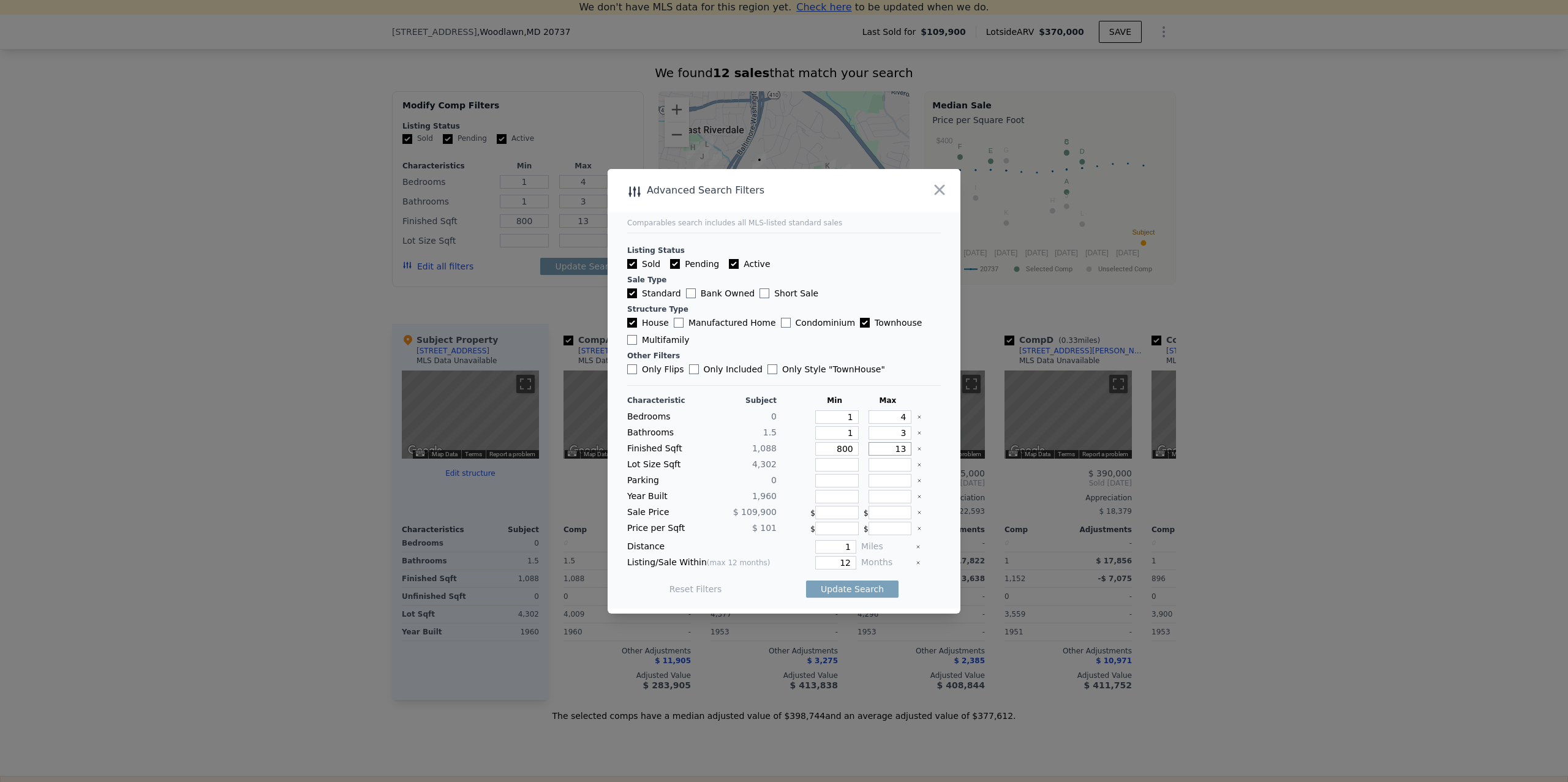
type input "130"
type input "1300"
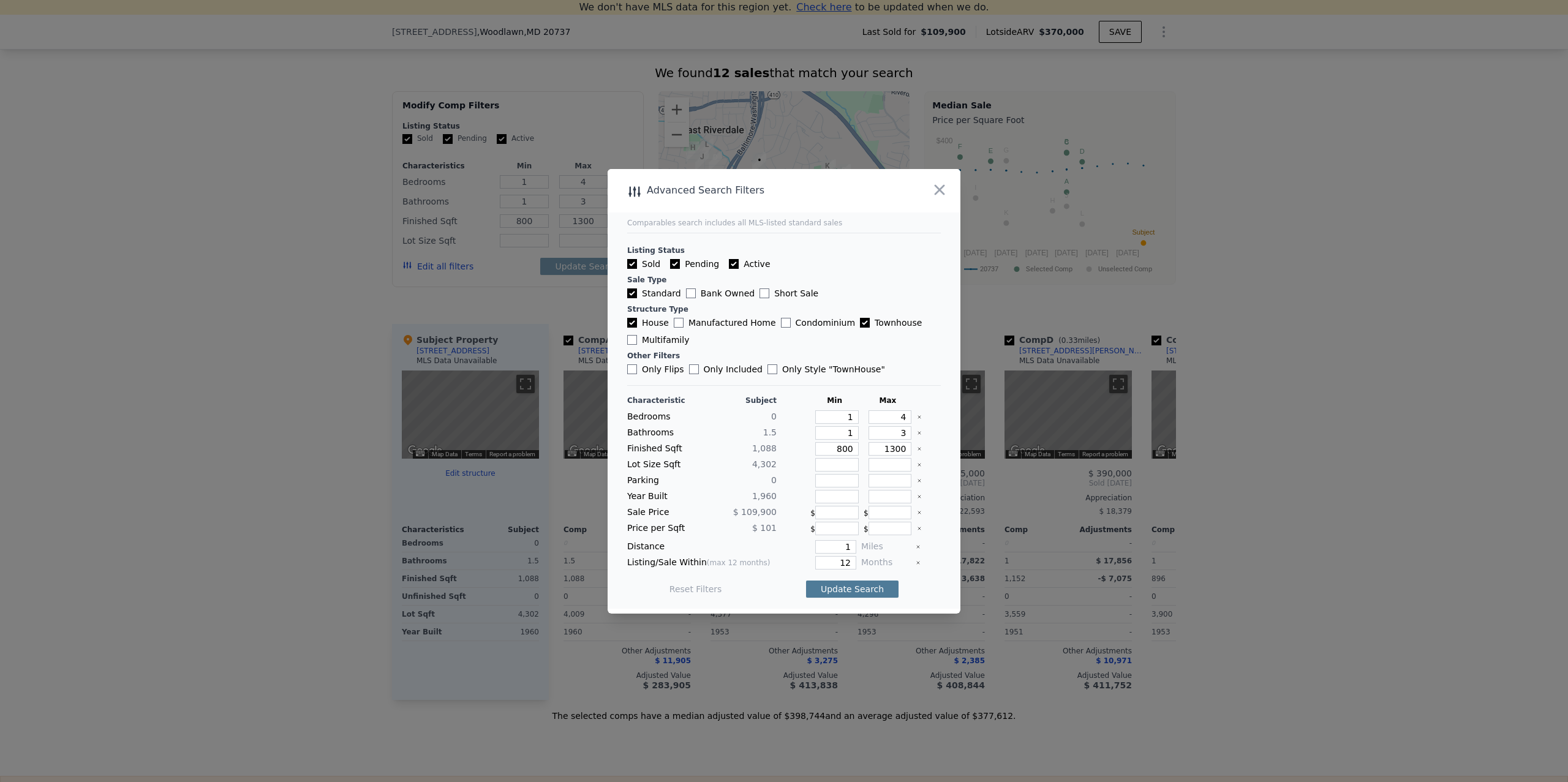
click at [838, 584] on button "Update Search" at bounding box center [853, 589] width 93 height 17
click at [525, 295] on div at bounding box center [784, 391] width 1568 height 782
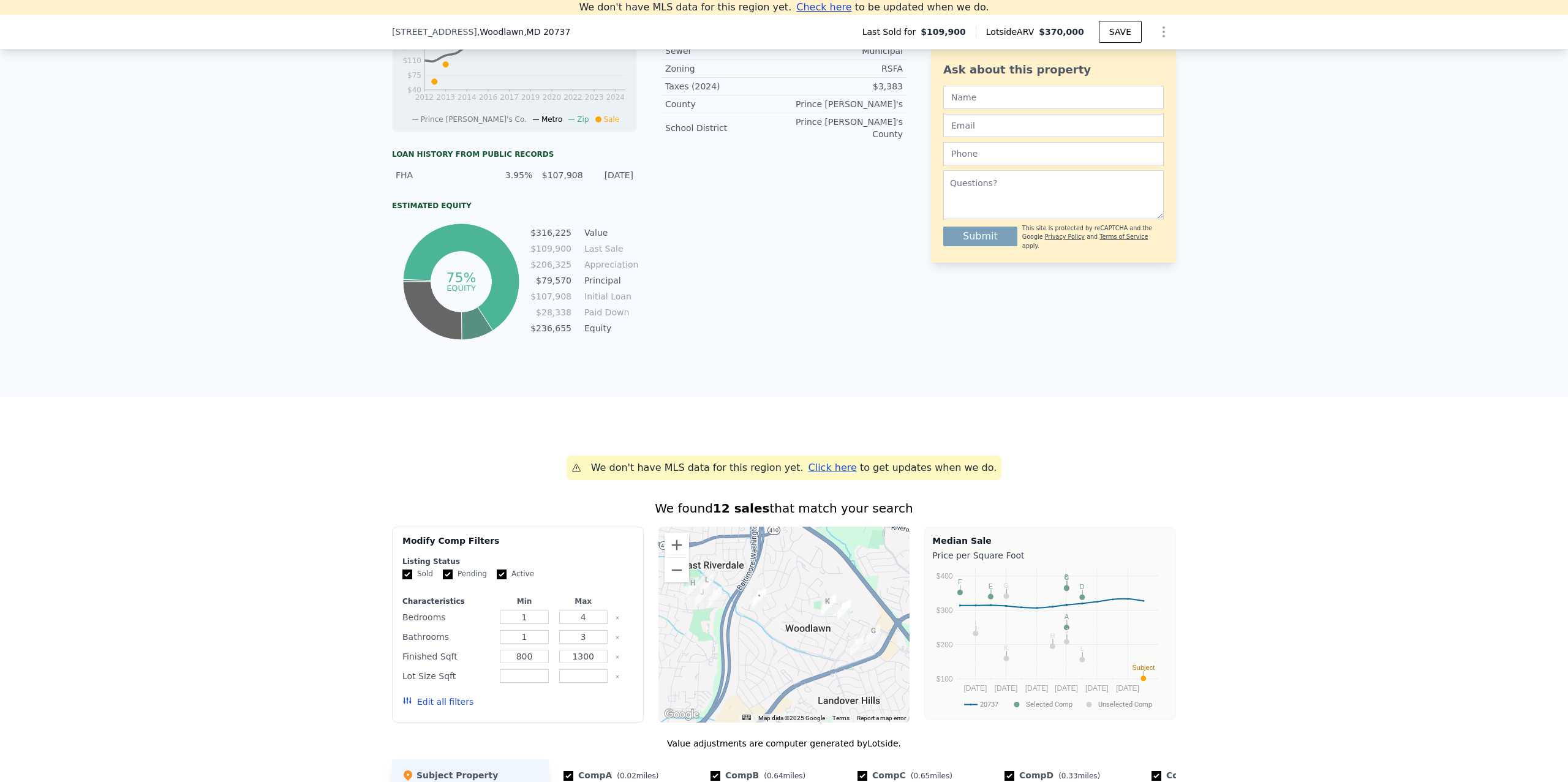
scroll to position [456, 0]
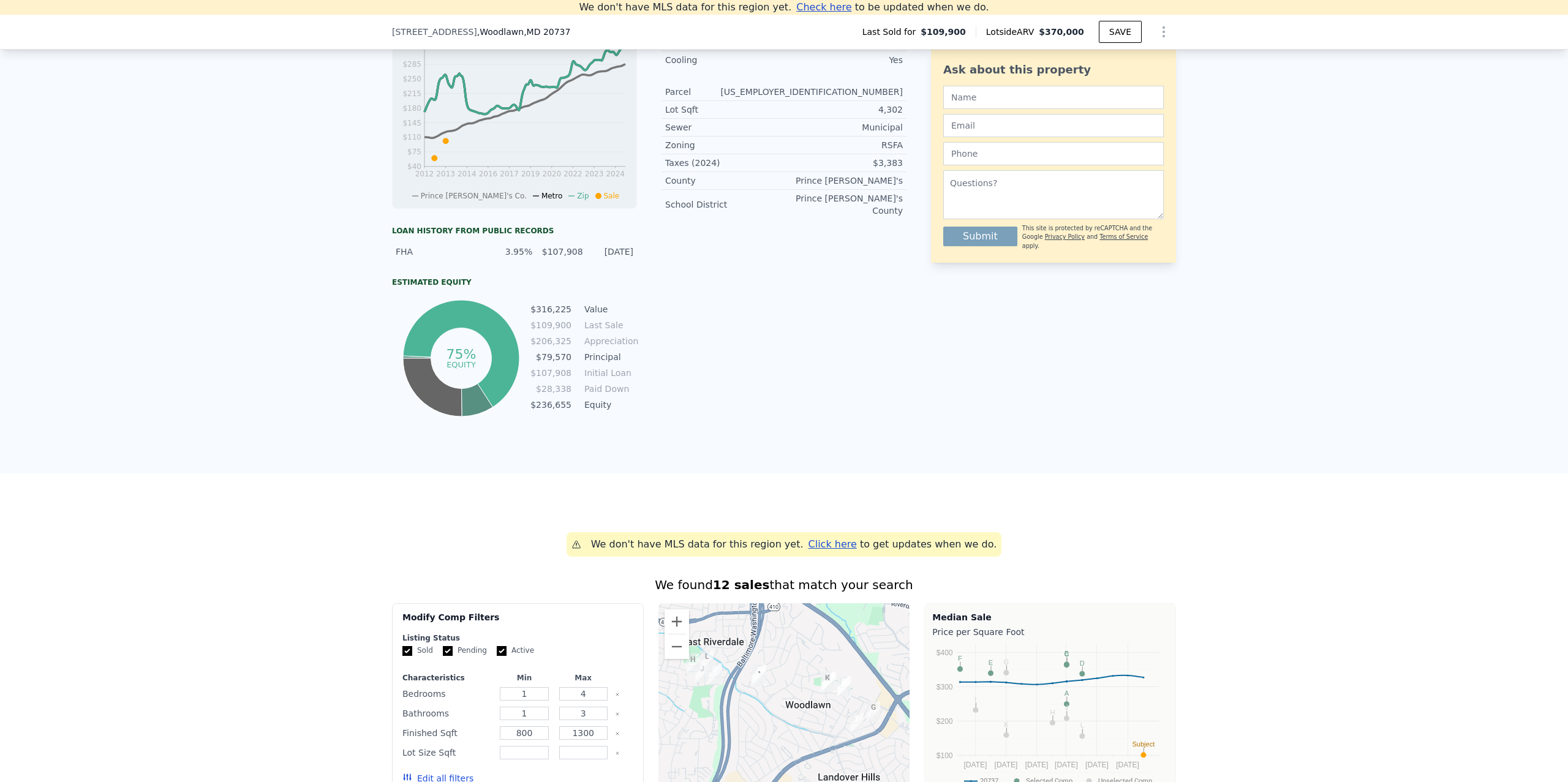
type input "1.5"
type input "896"
type input "1204"
type input "3510"
type input "5360"
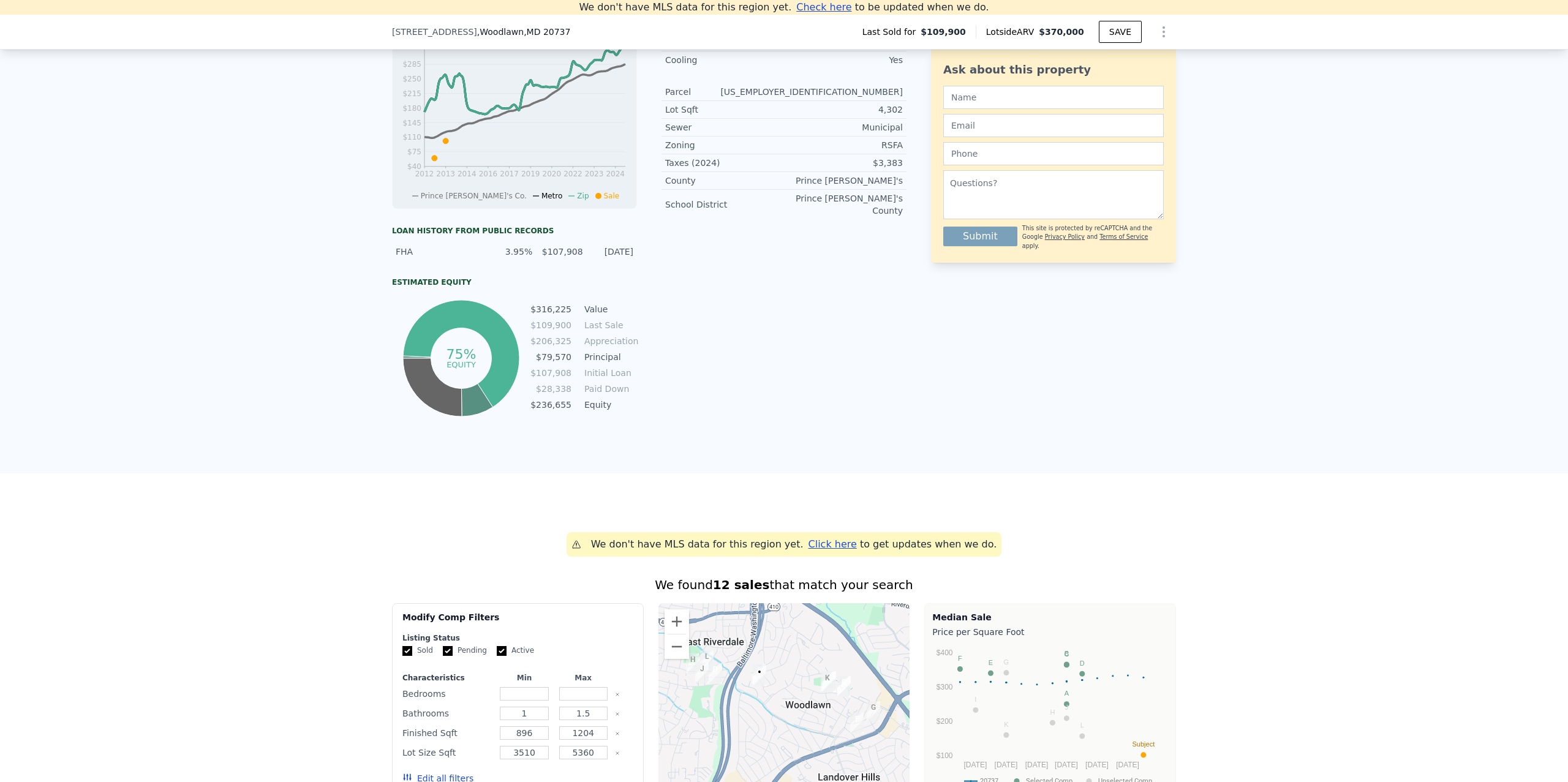
scroll to position [0, 0]
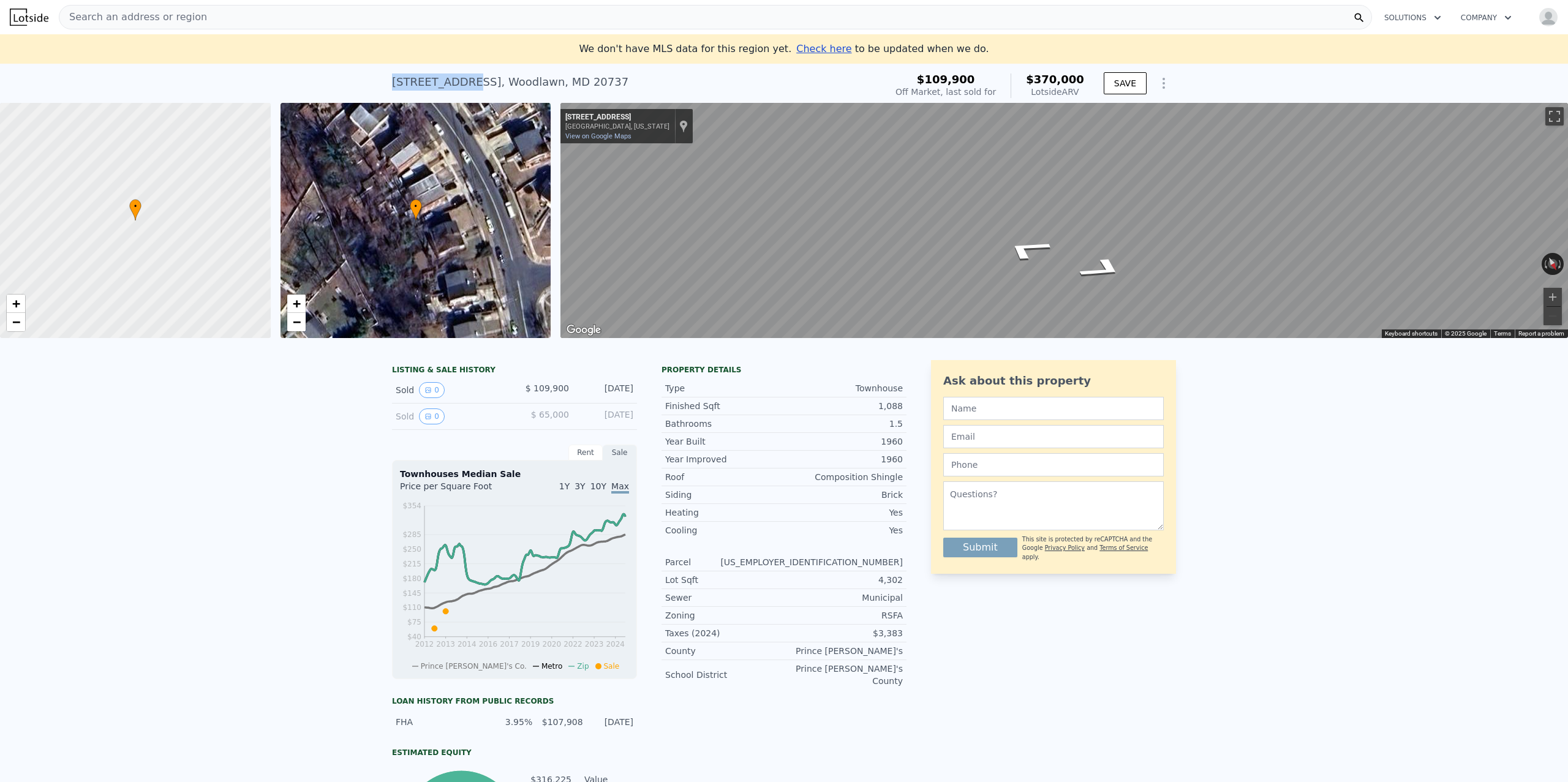
drag, startPoint x: 394, startPoint y: 82, endPoint x: 465, endPoint y: 81, distance: 71.0
click at [465, 81] on div "[STREET_ADDRESS][PERSON_NAME]" at bounding box center [510, 82] width 236 height 17
copy div "[STREET_ADDRESS]"
